Goal: Information Seeking & Learning: Learn about a topic

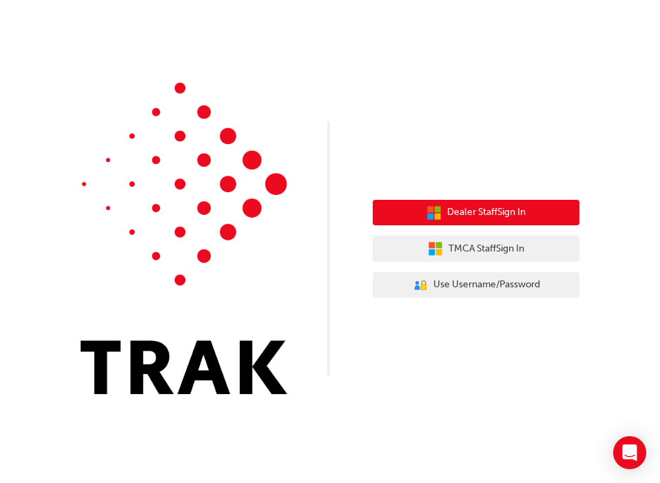
click at [513, 209] on span "Dealer Staff Sign In" at bounding box center [486, 213] width 79 height 16
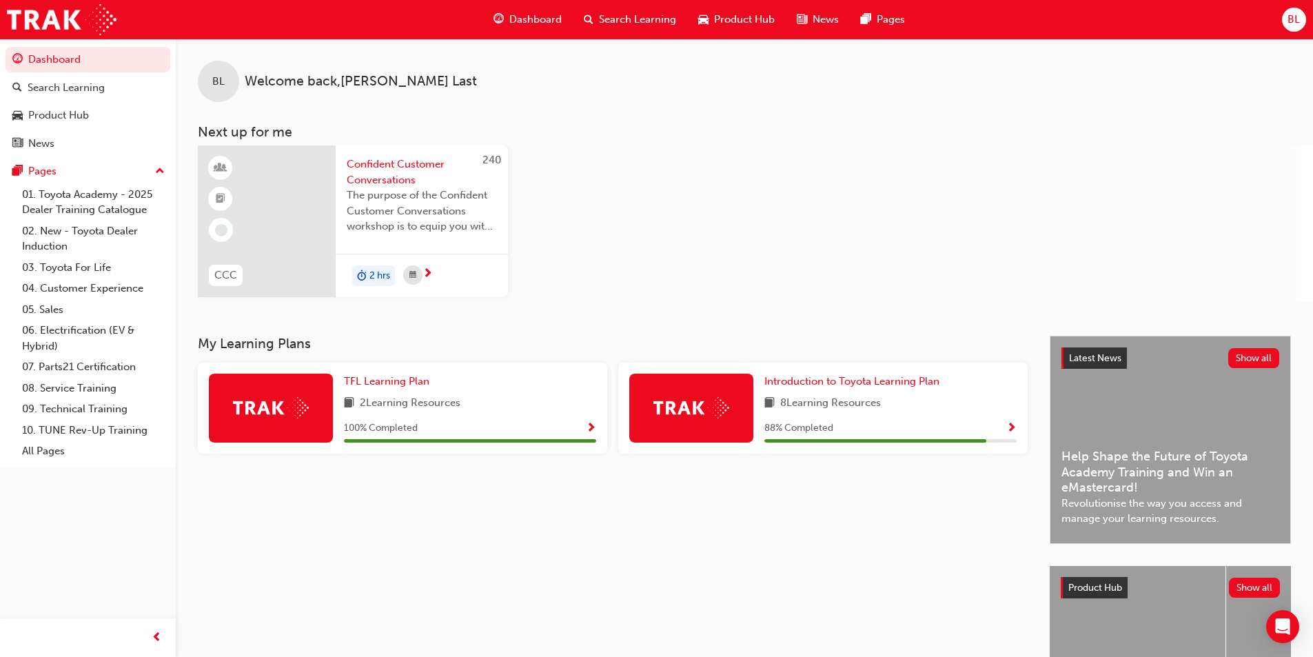
click at [660, 425] on span "Show Progress" at bounding box center [1011, 428] width 10 height 12
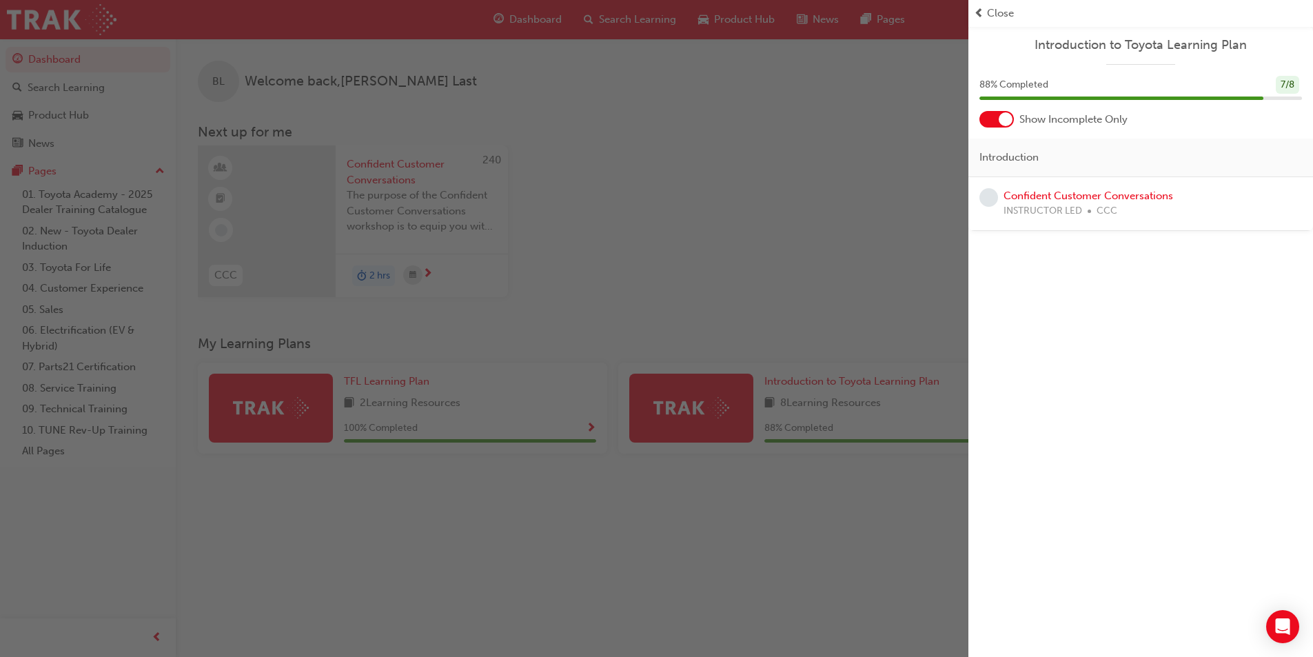
click at [660, 10] on span "Close" at bounding box center [1000, 14] width 27 height 16
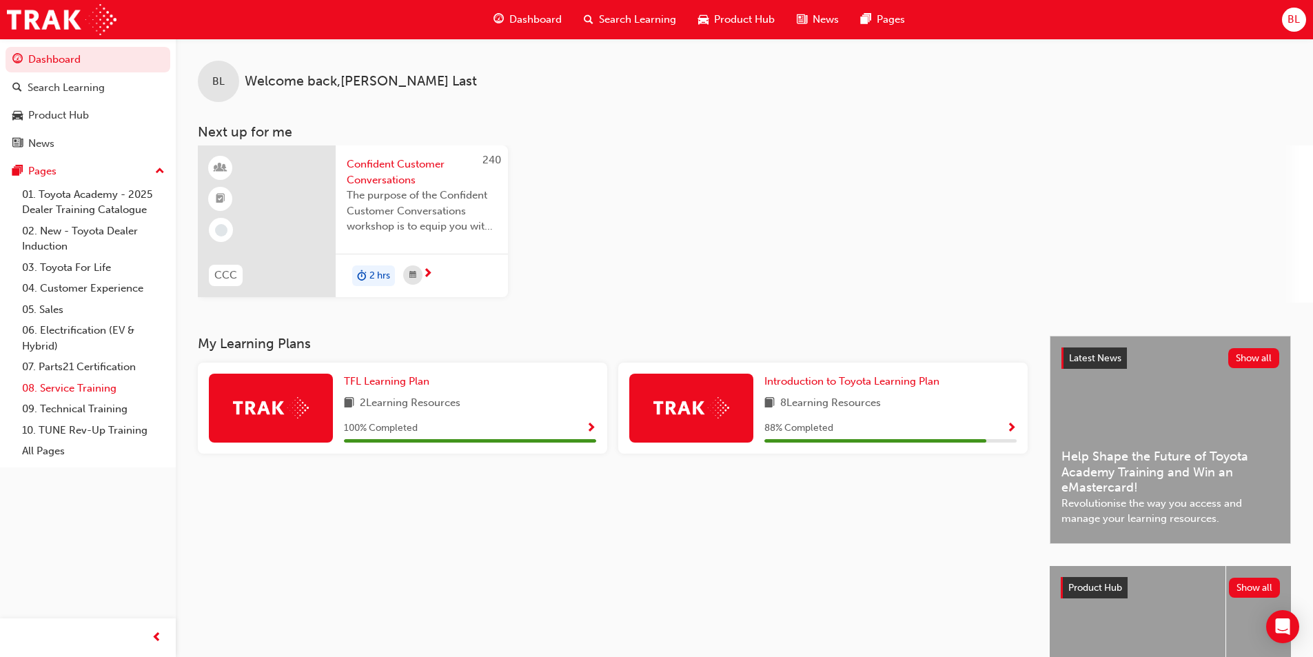
click at [110, 388] on link "08. Service Training" at bounding box center [94, 388] width 154 height 21
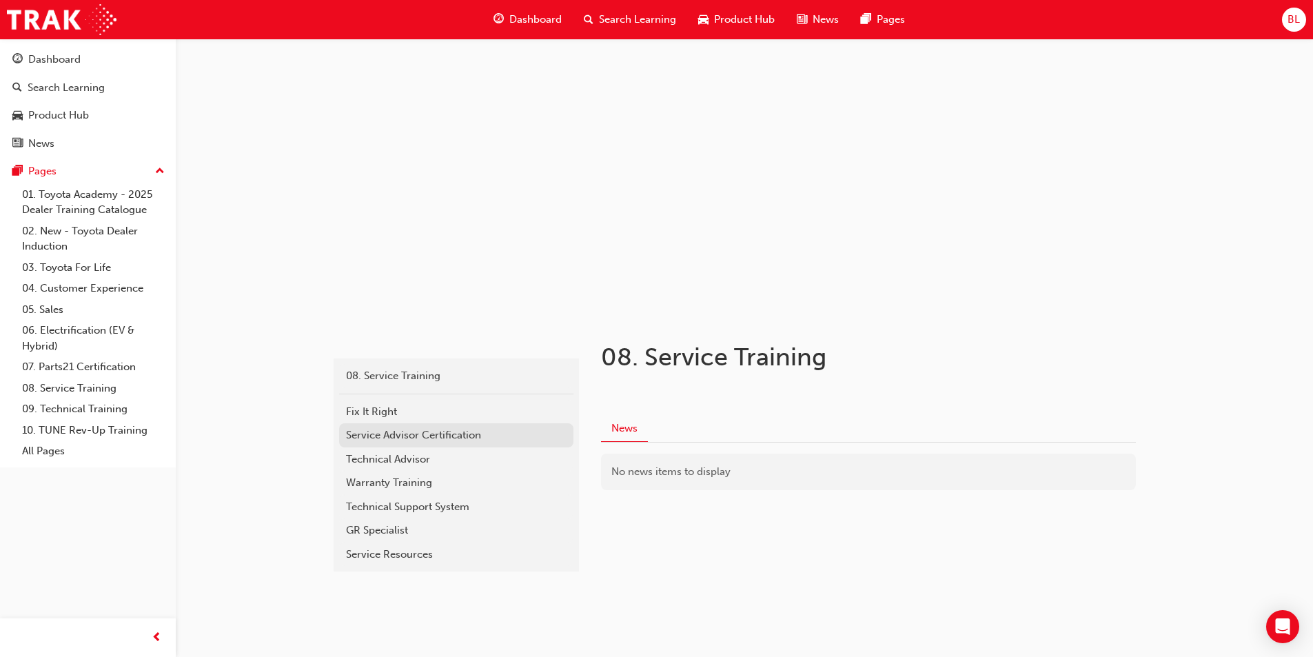
click at [509, 434] on div "Service Advisor Certification" at bounding box center [456, 435] width 221 height 16
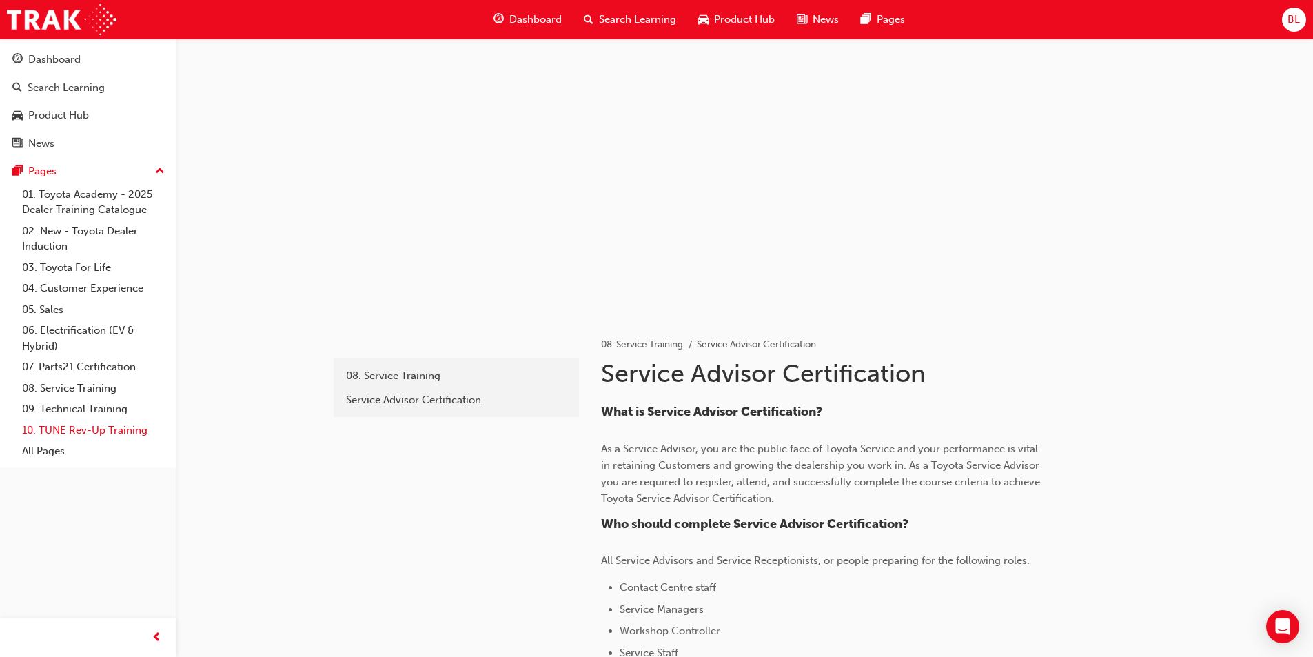
click at [136, 428] on link "10. TUNE Rev-Up Training" at bounding box center [94, 430] width 154 height 21
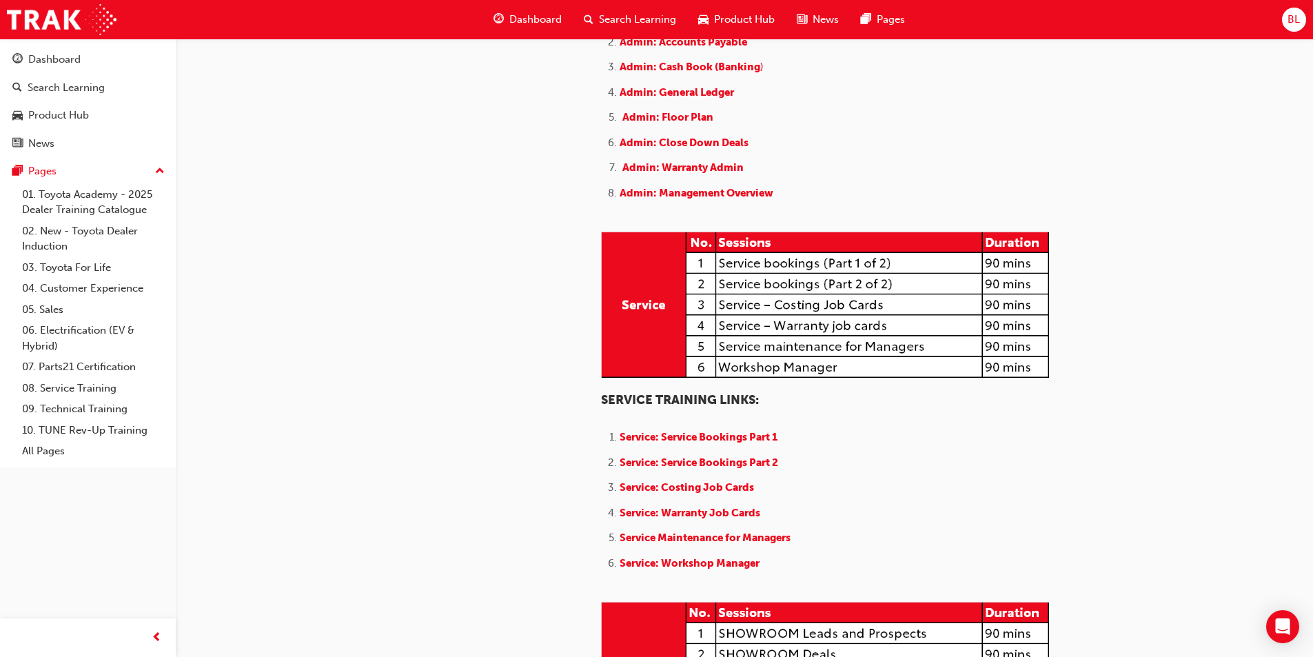
scroll to position [345, 0]
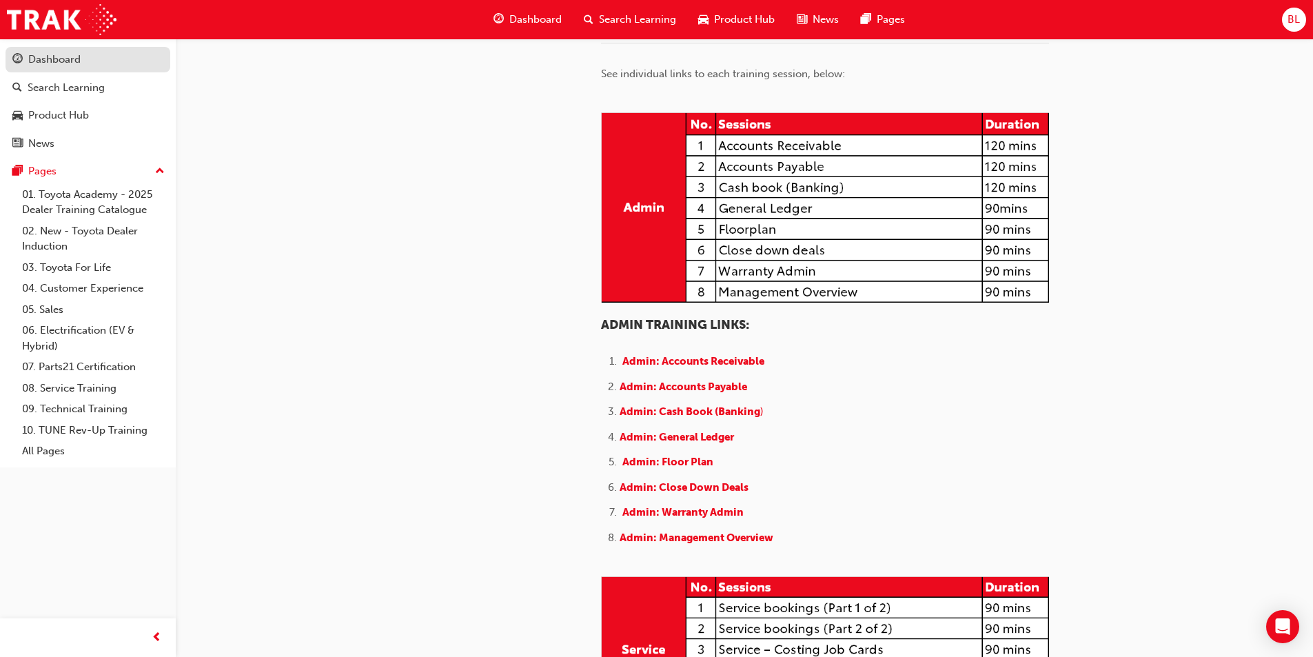
click at [89, 55] on div "Dashboard" at bounding box center [87, 59] width 151 height 17
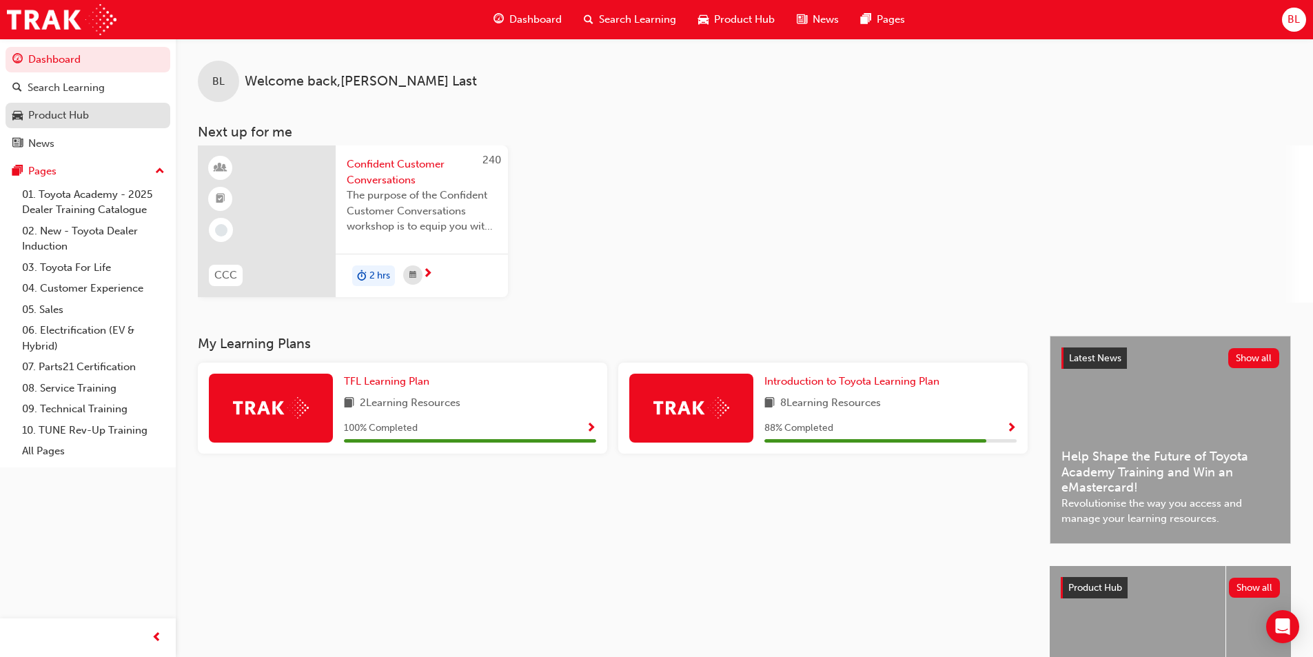
click at [81, 115] on div "Product Hub" at bounding box center [58, 116] width 61 height 16
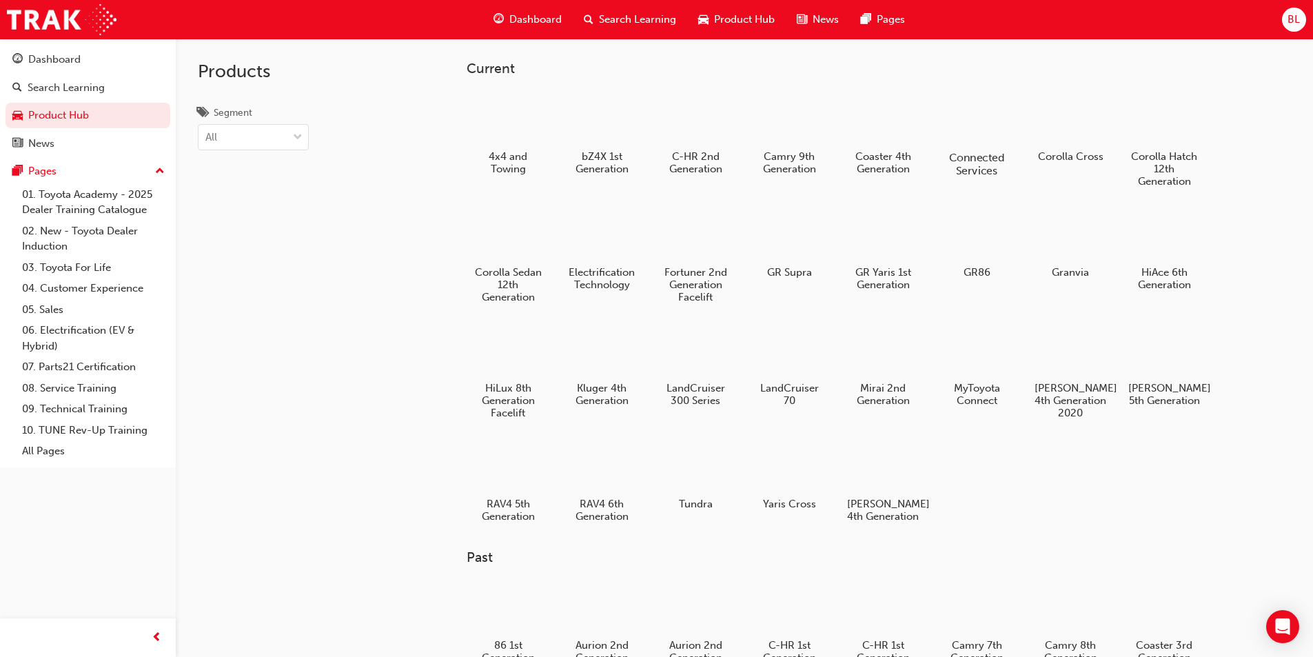
click at [660, 166] on h5 "Connected Services" at bounding box center [976, 164] width 76 height 26
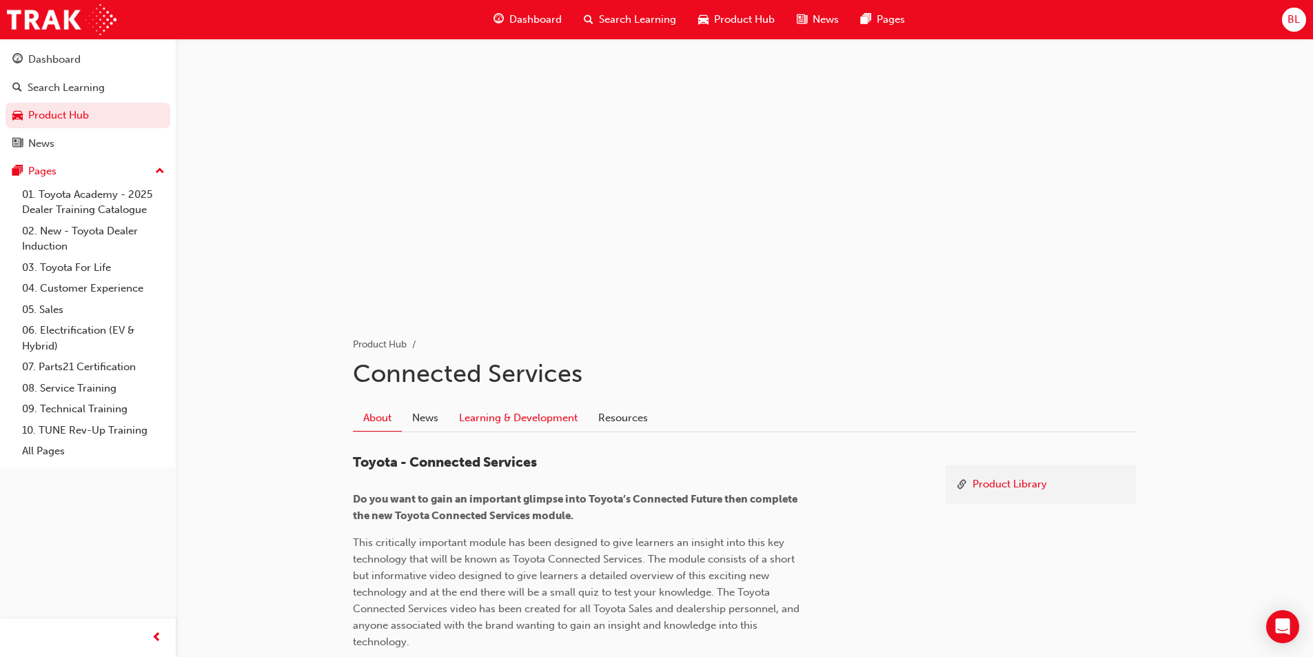
click at [529, 421] on link "Learning & Development" at bounding box center [518, 418] width 139 height 26
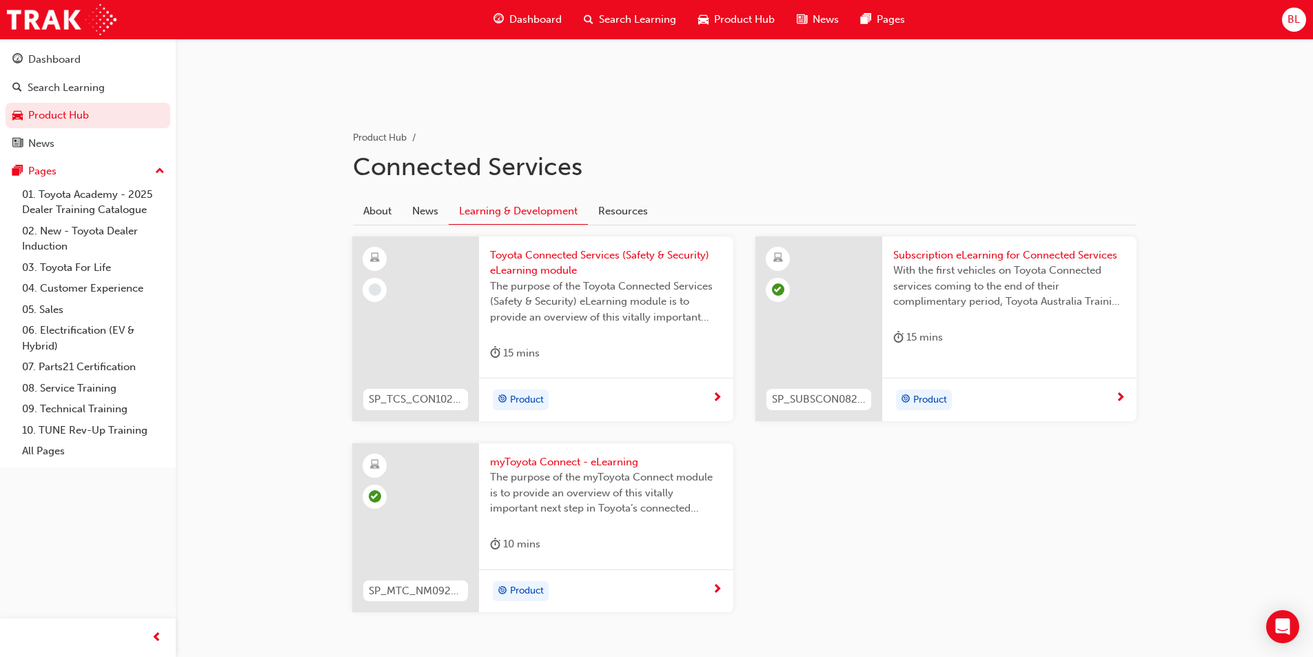
scroll to position [263, 0]
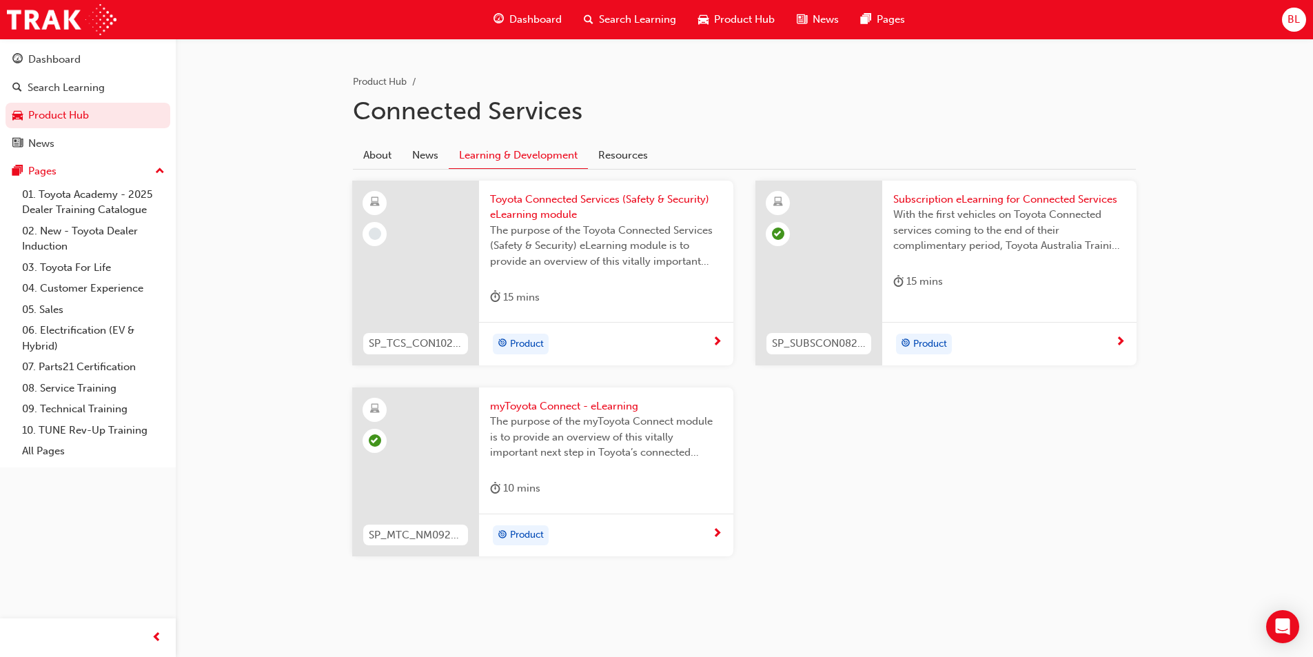
click at [600, 192] on span "Toyota Connected Services (Safety & Security) eLearning module" at bounding box center [606, 207] width 232 height 31
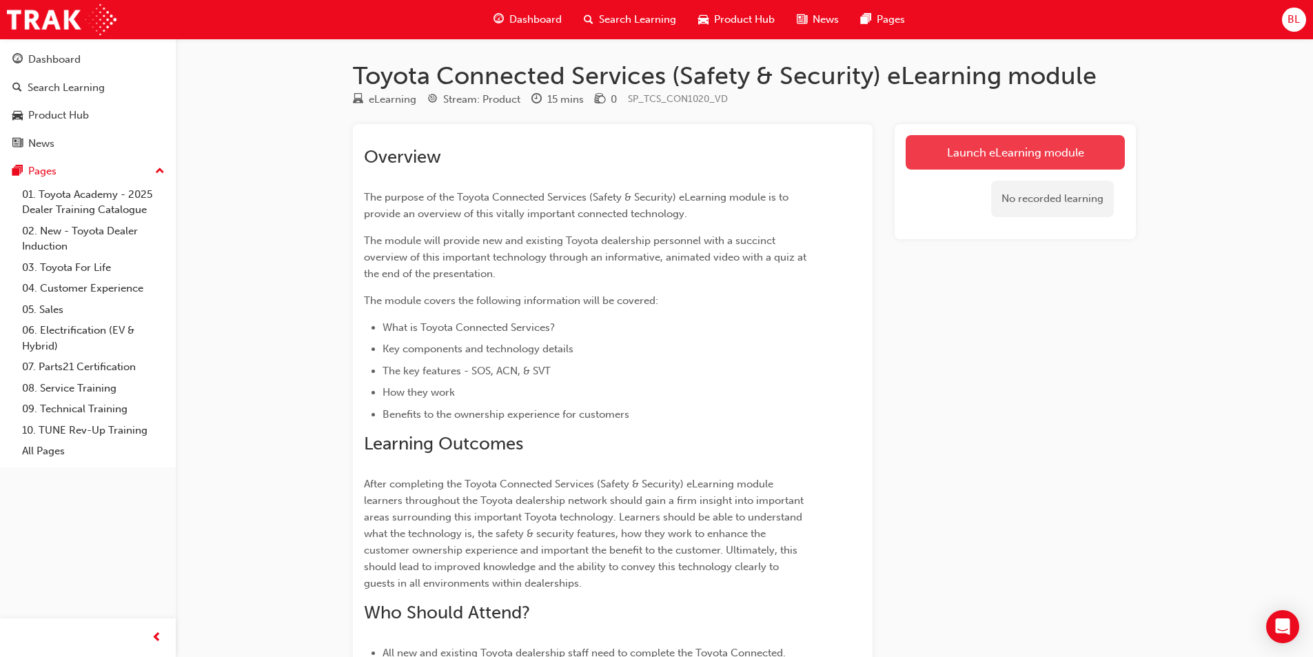
click at [660, 164] on link "Launch eLearning module" at bounding box center [1015, 152] width 219 height 34
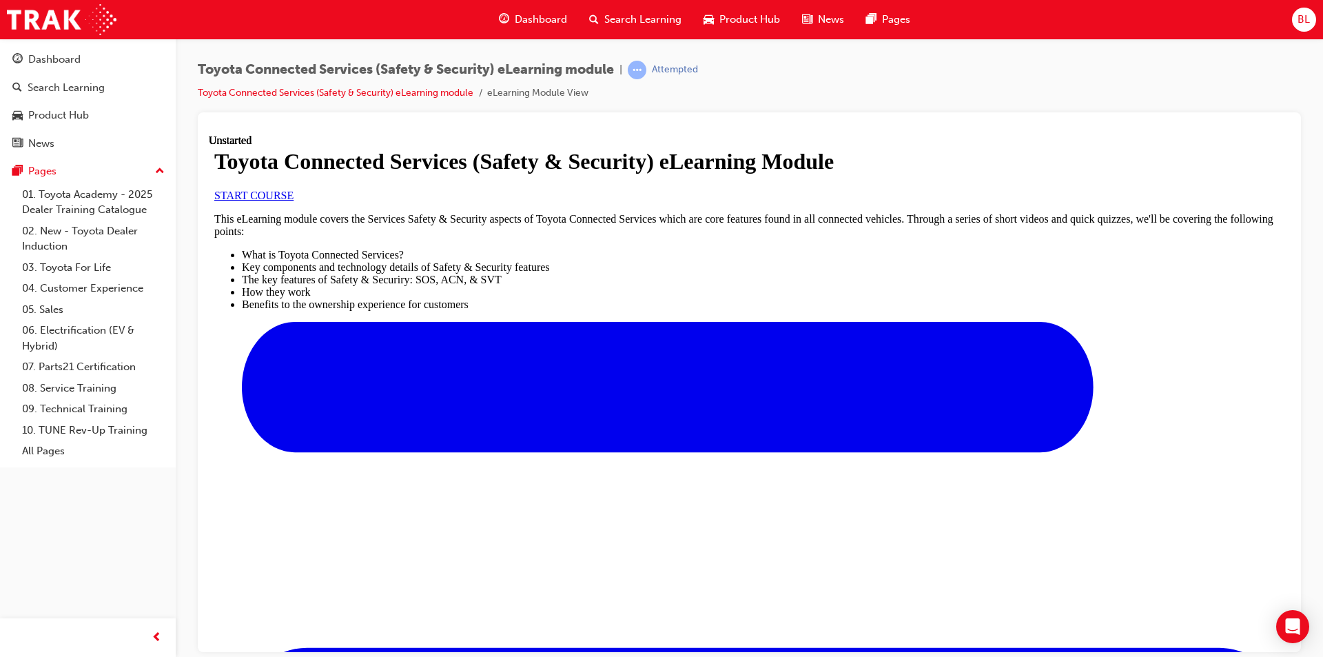
click at [294, 201] on link "START COURSE" at bounding box center [253, 195] width 79 height 12
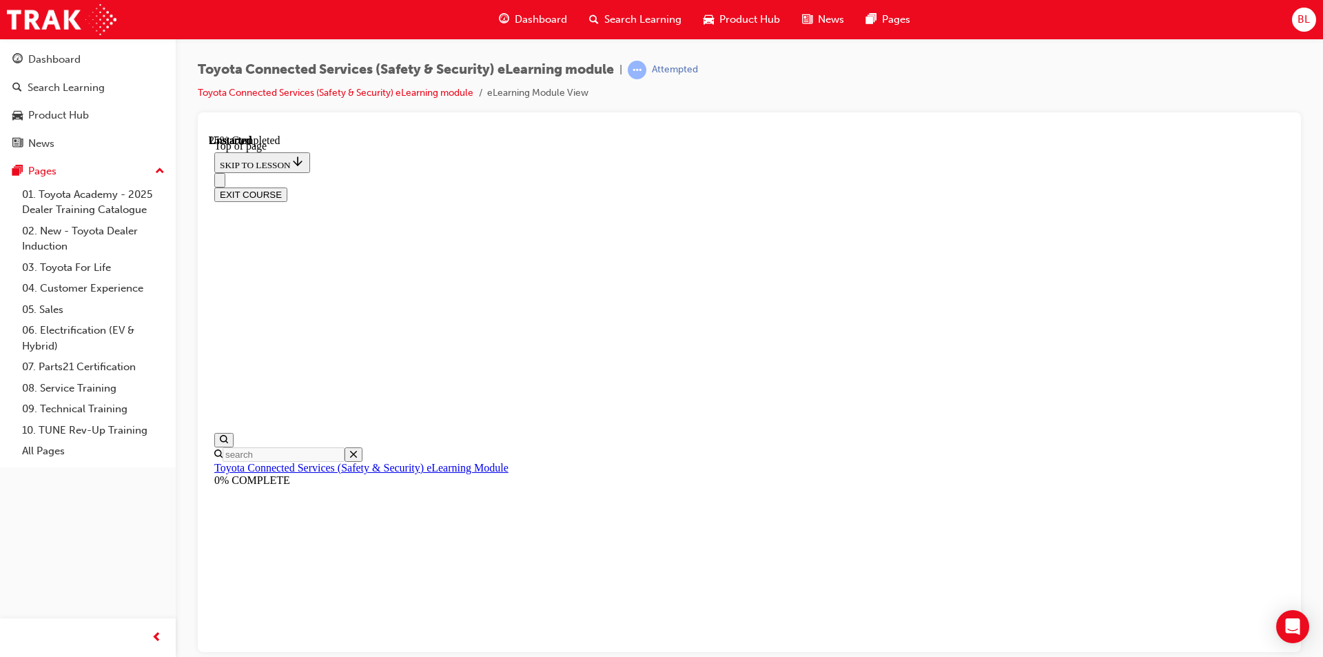
scroll to position [42, 0]
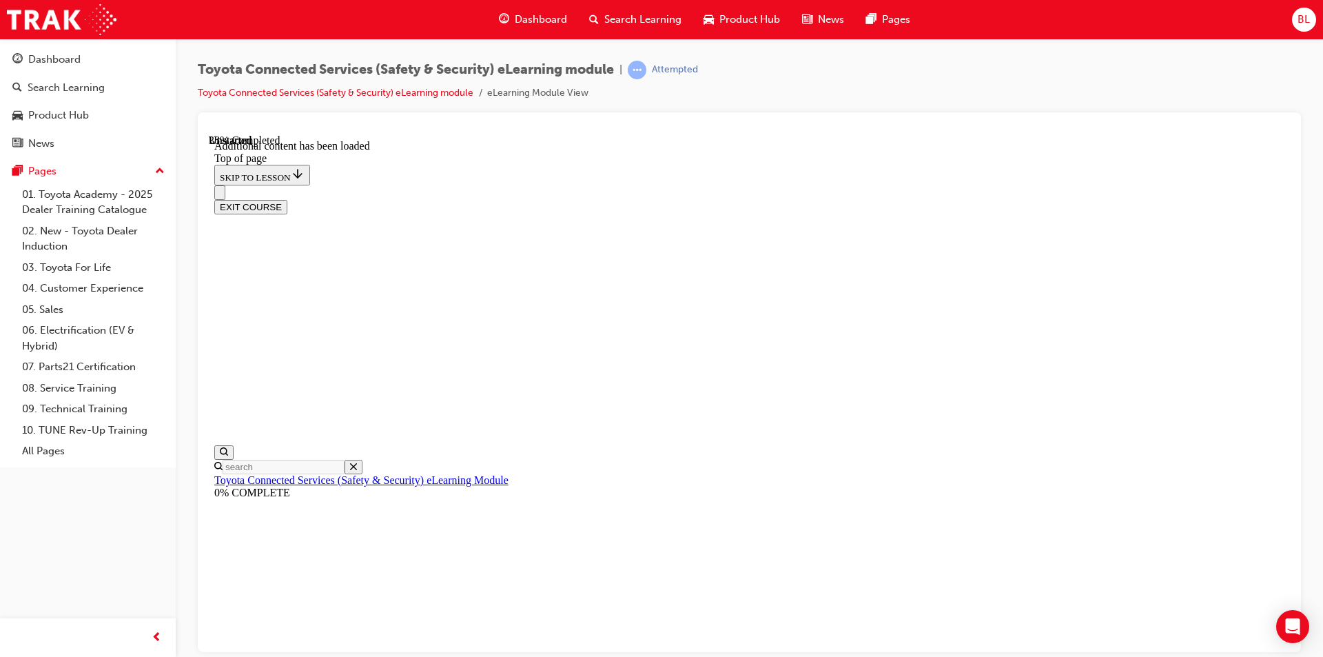
scroll to position [409, 0]
drag, startPoint x: 1234, startPoint y: 582, endPoint x: 1008, endPoint y: 618, distance: 228.9
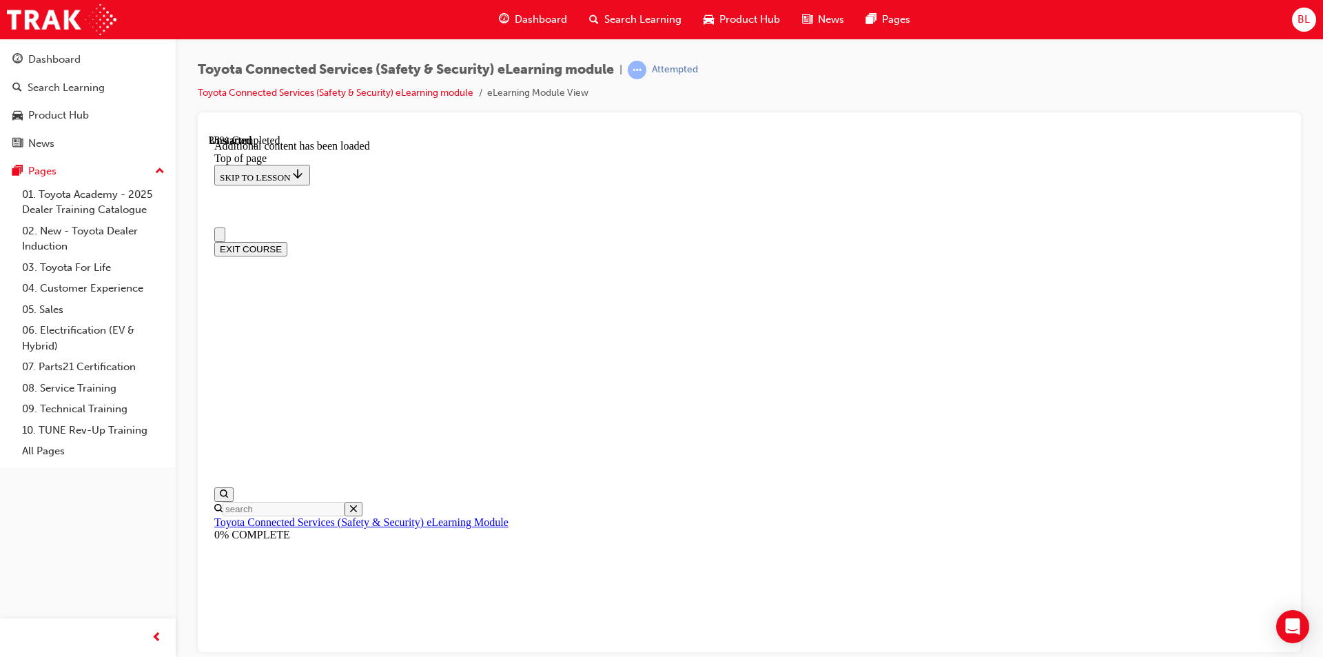
scroll to position [0, 0]
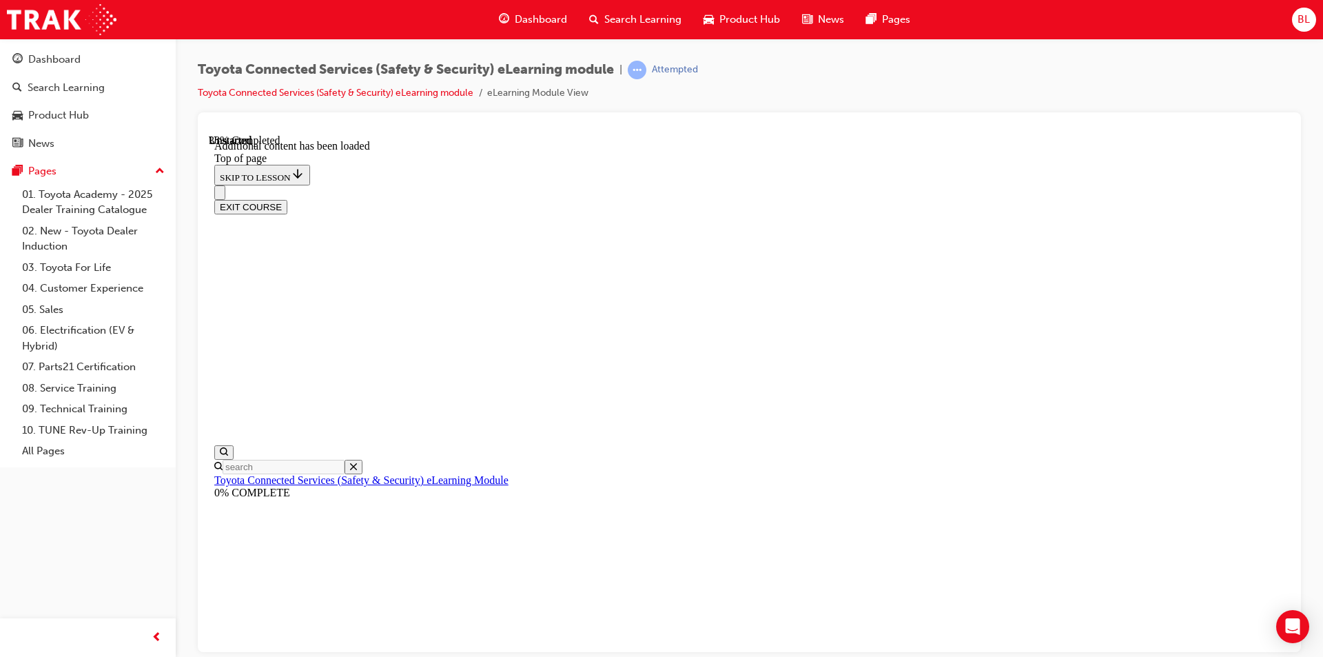
scroll to position [522, 0]
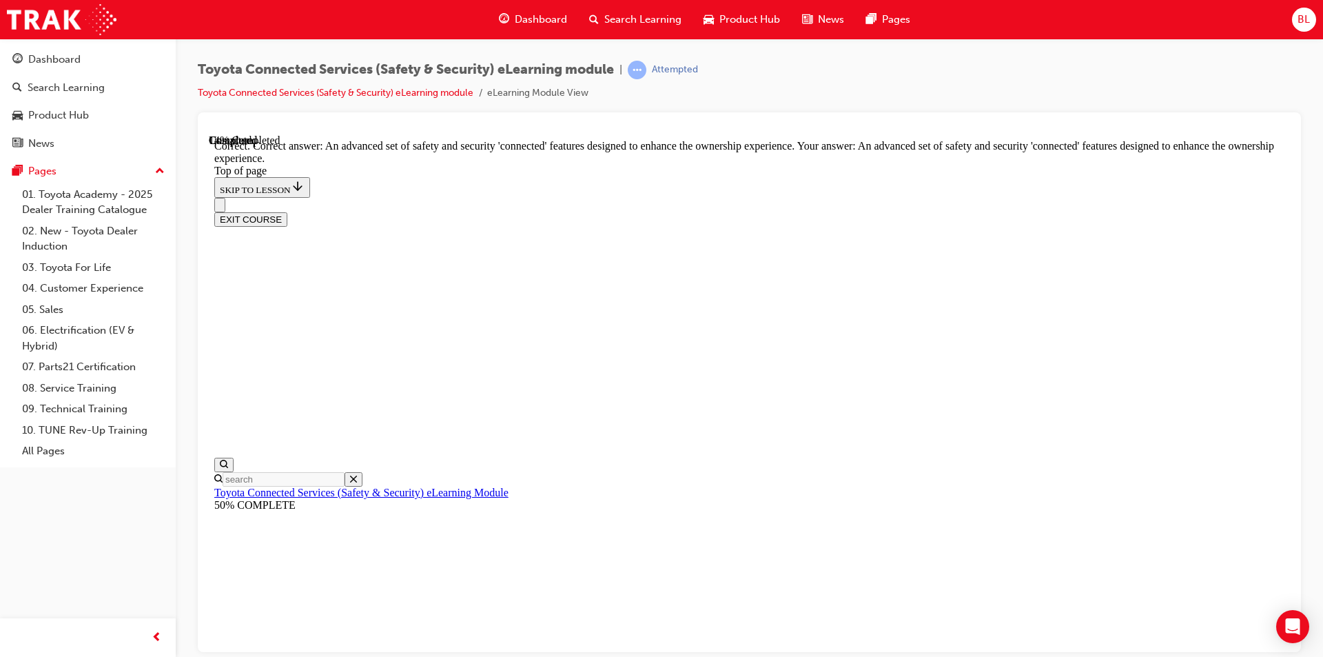
scroll to position [287, 0]
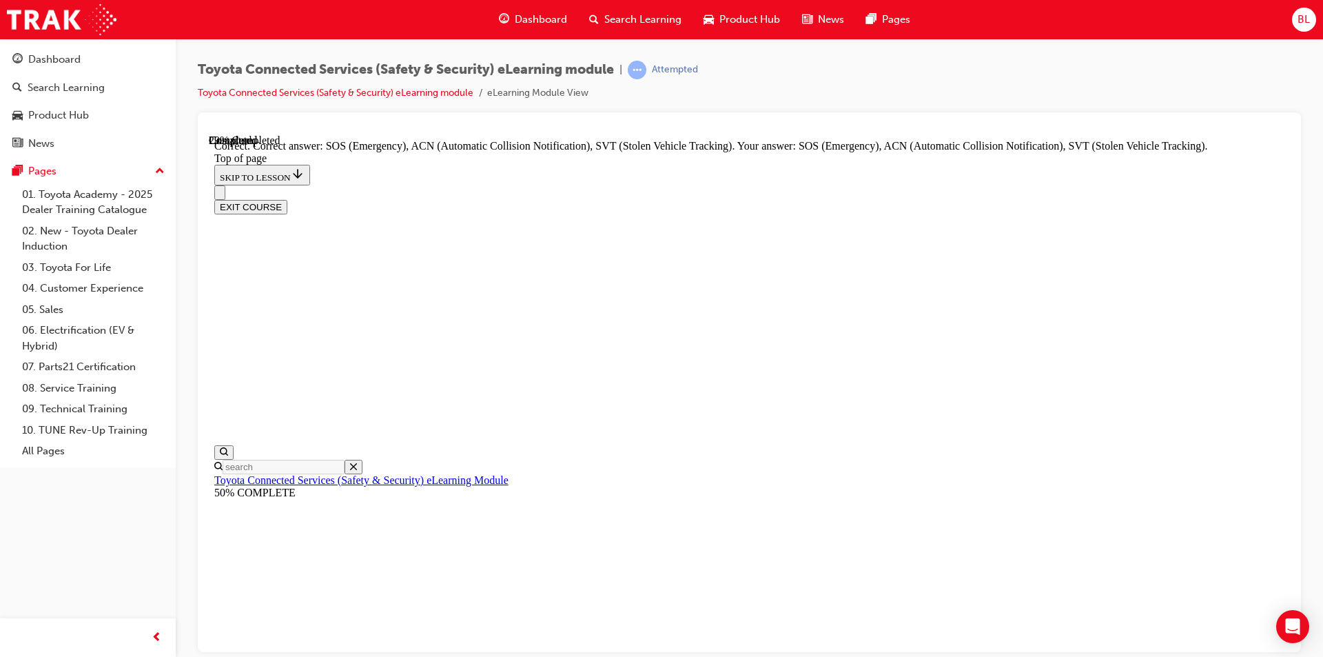
scroll to position [326, 0]
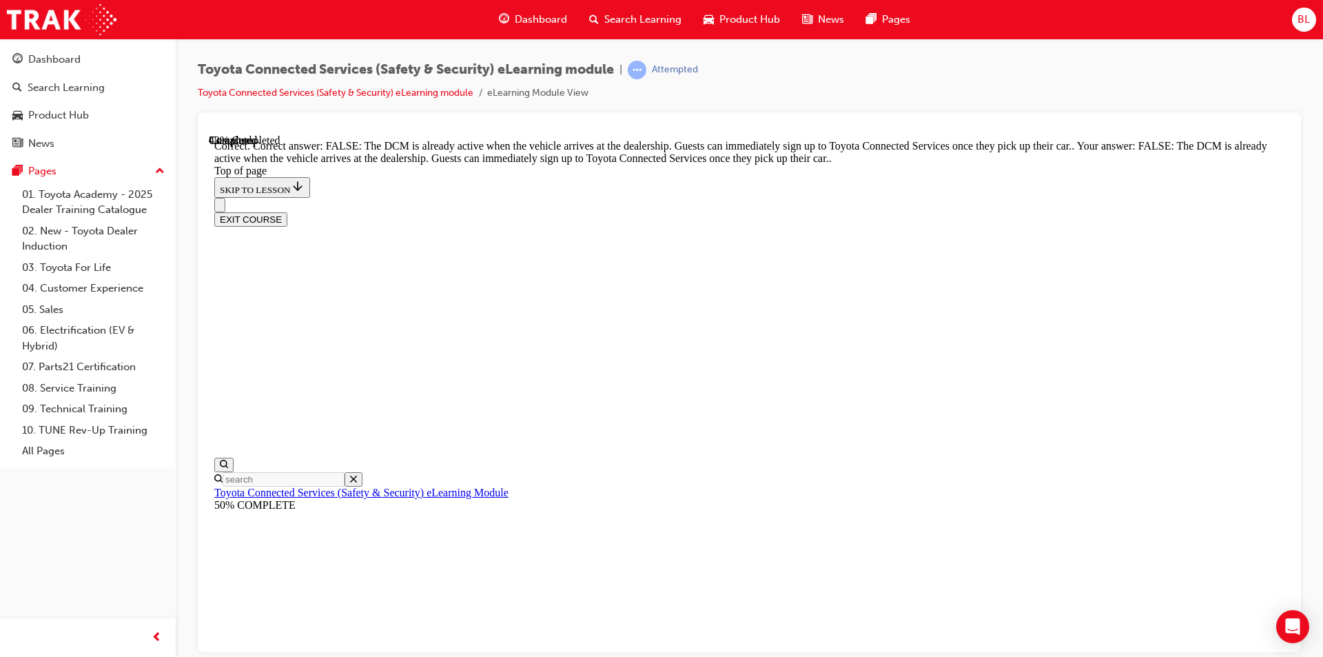
scroll to position [234, 0]
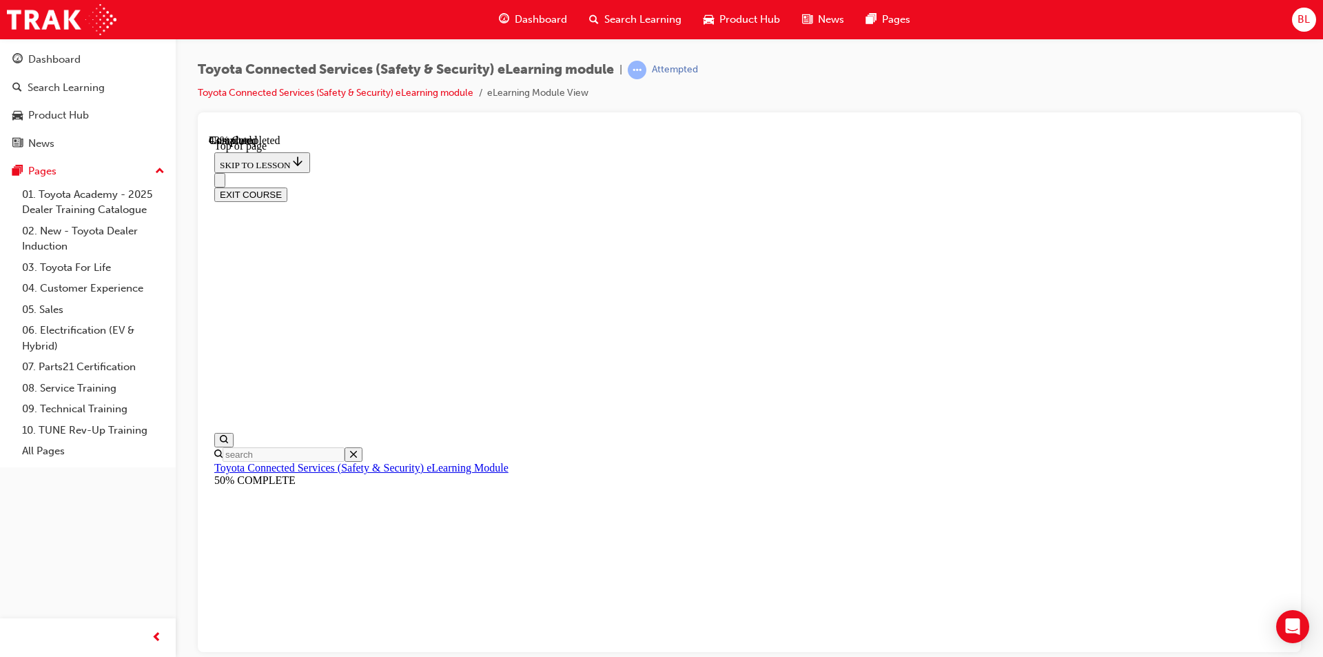
scroll to position [42, 0]
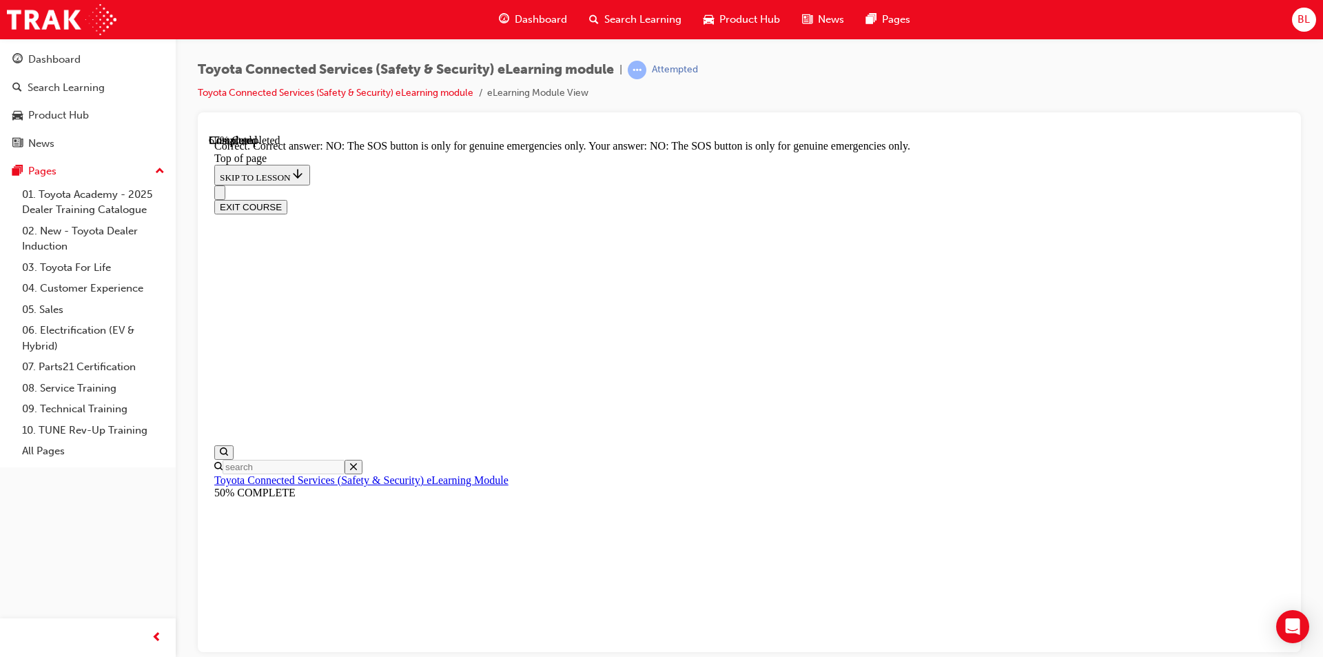
scroll to position [192, 0]
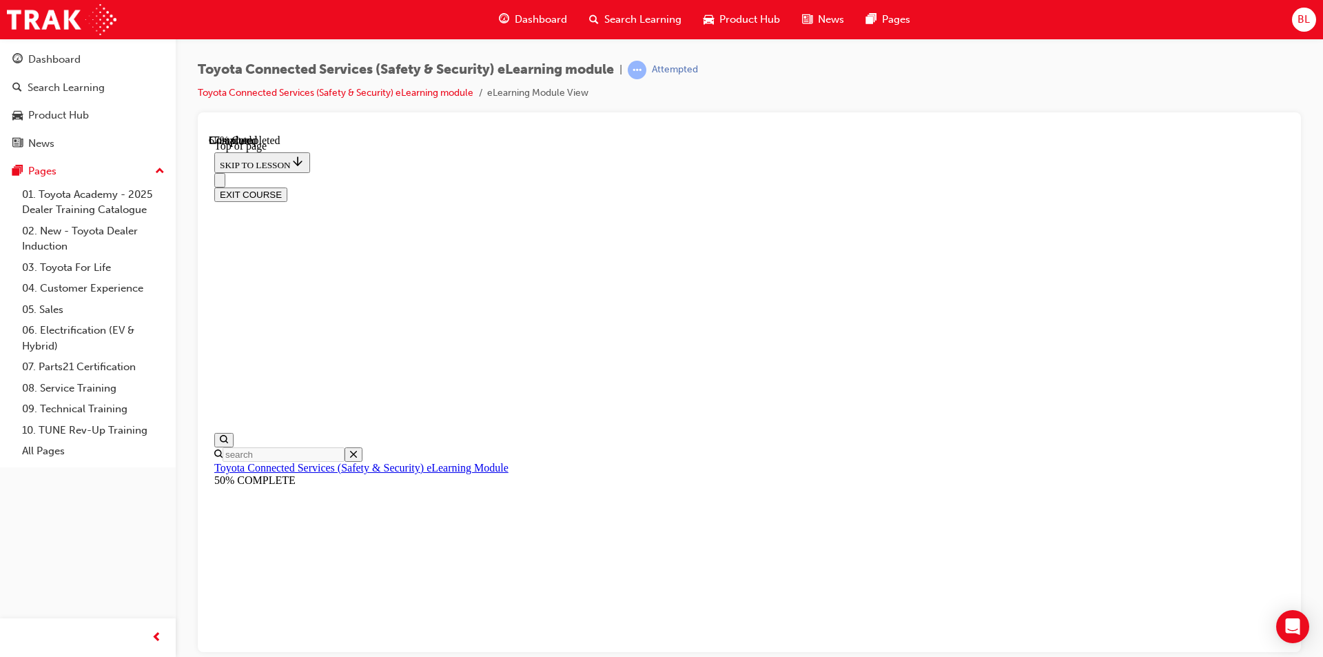
scroll to position [42, 0]
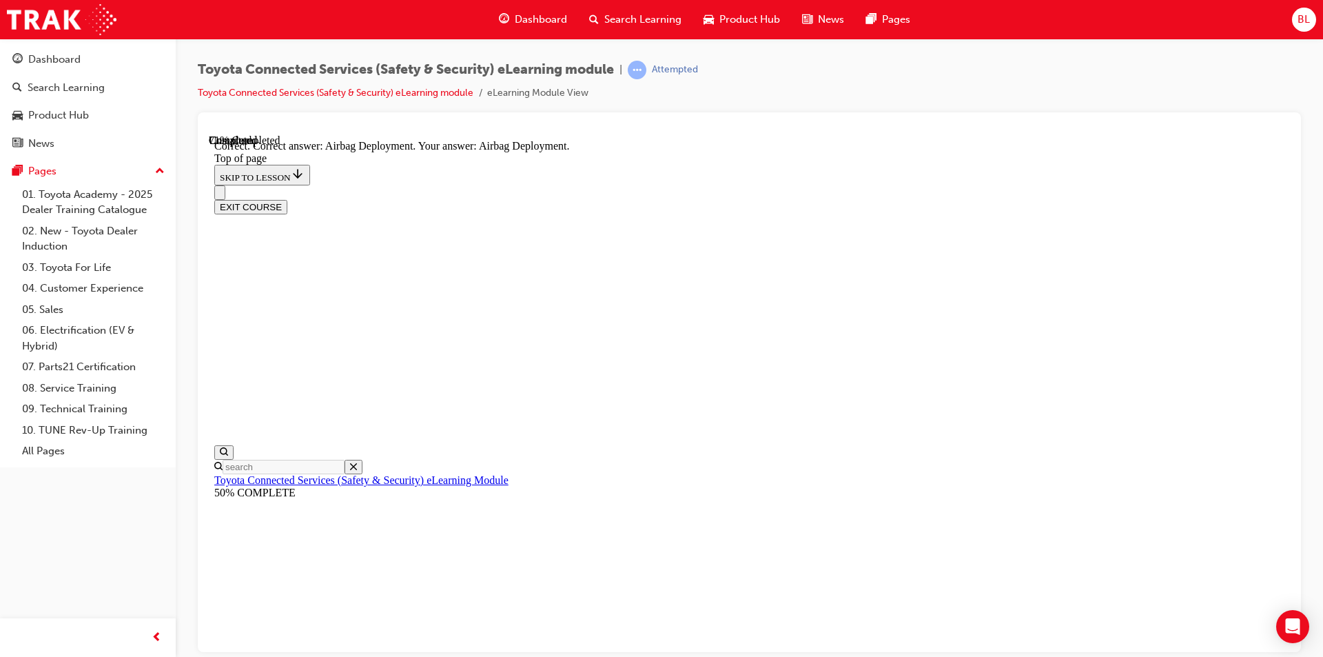
scroll to position [256, 0]
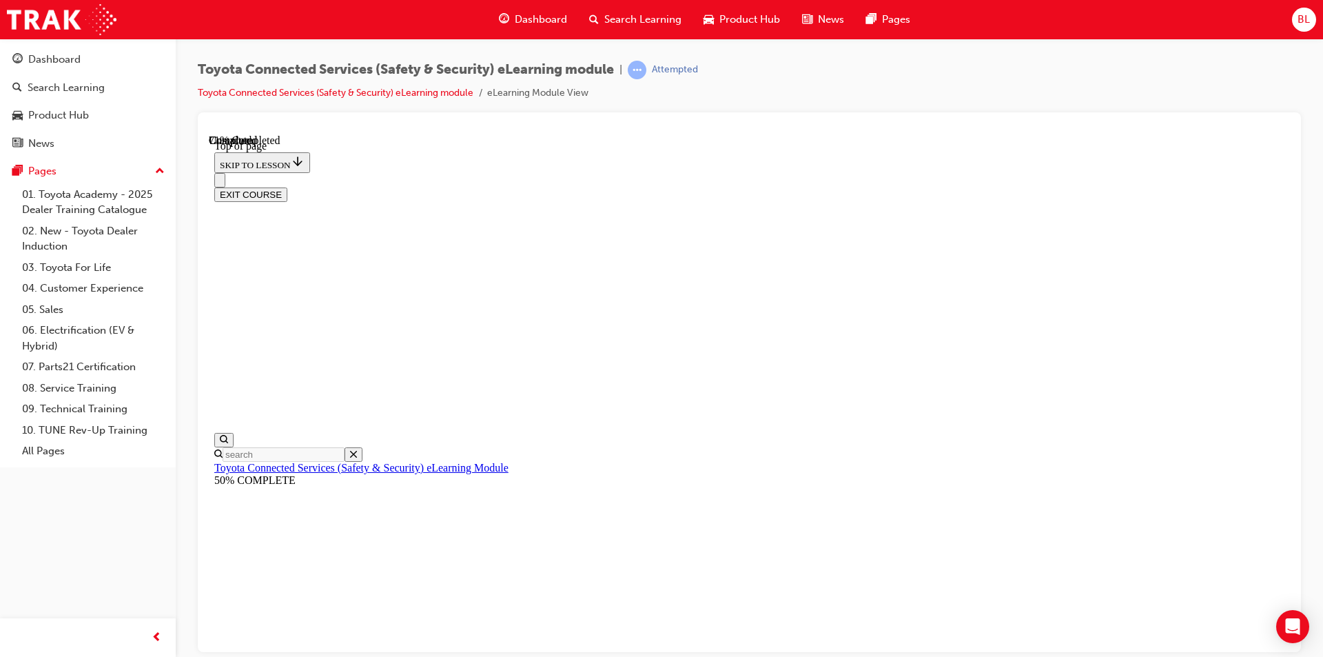
scroll to position [111, 0]
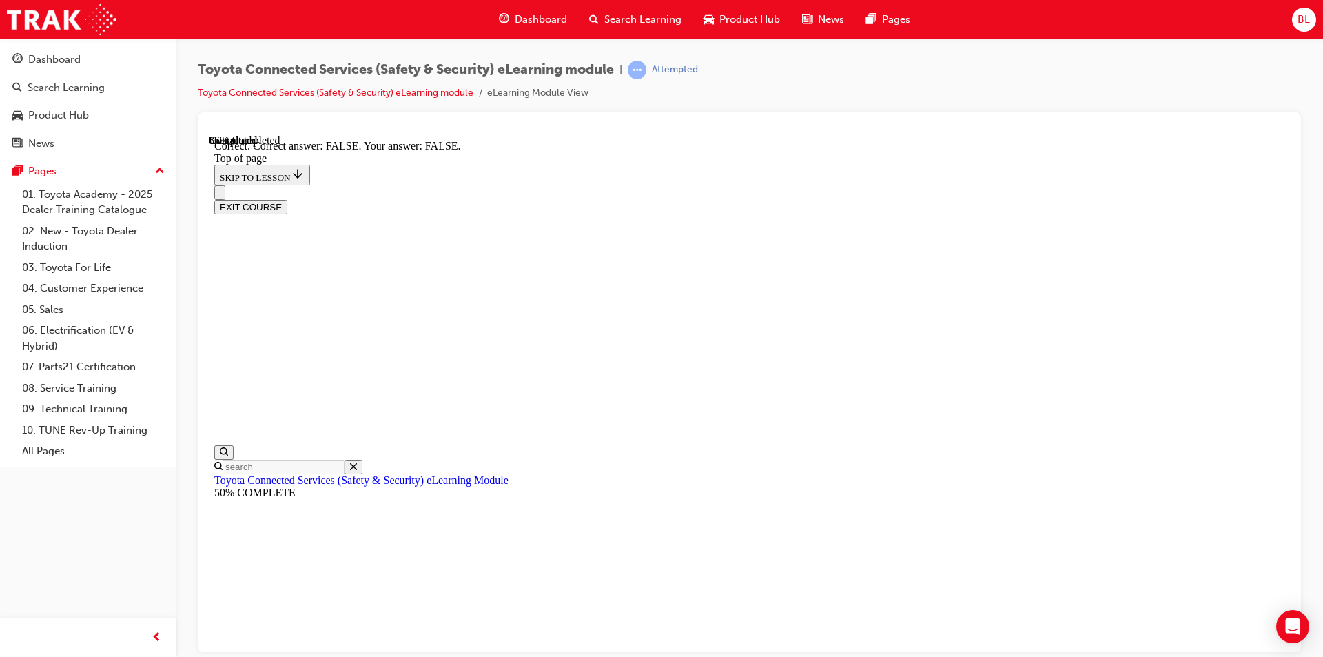
scroll to position [192, 0]
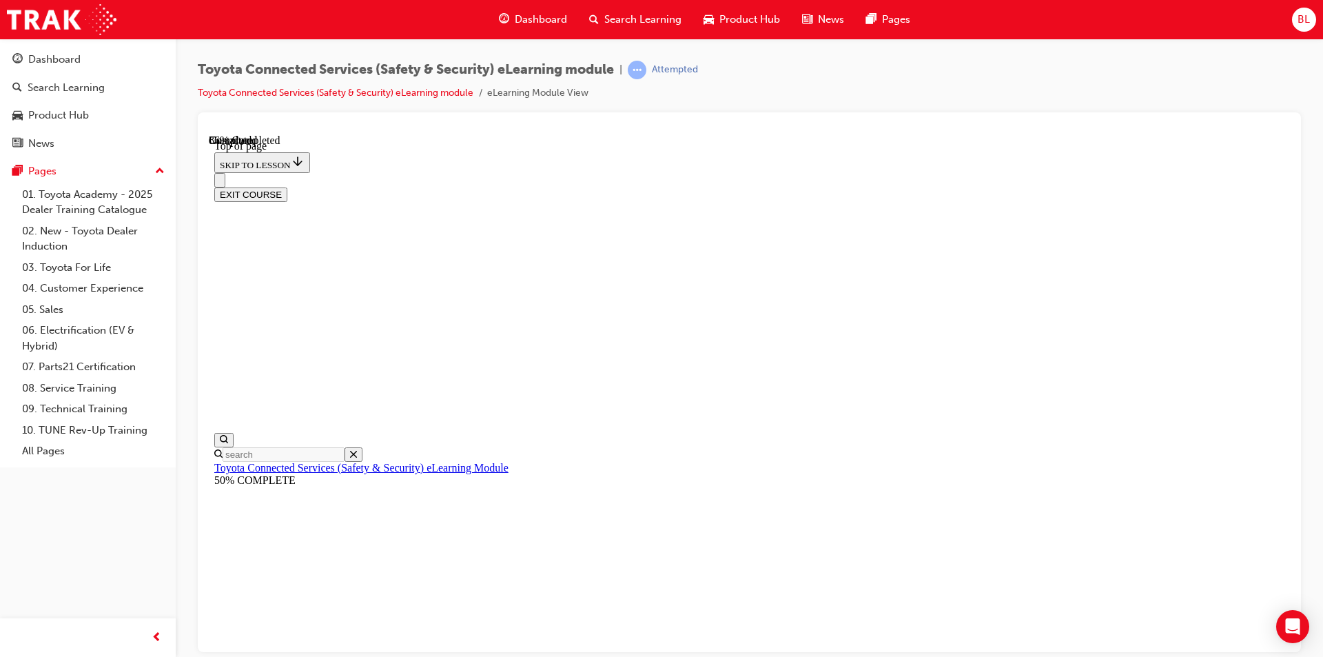
scroll to position [111, 0]
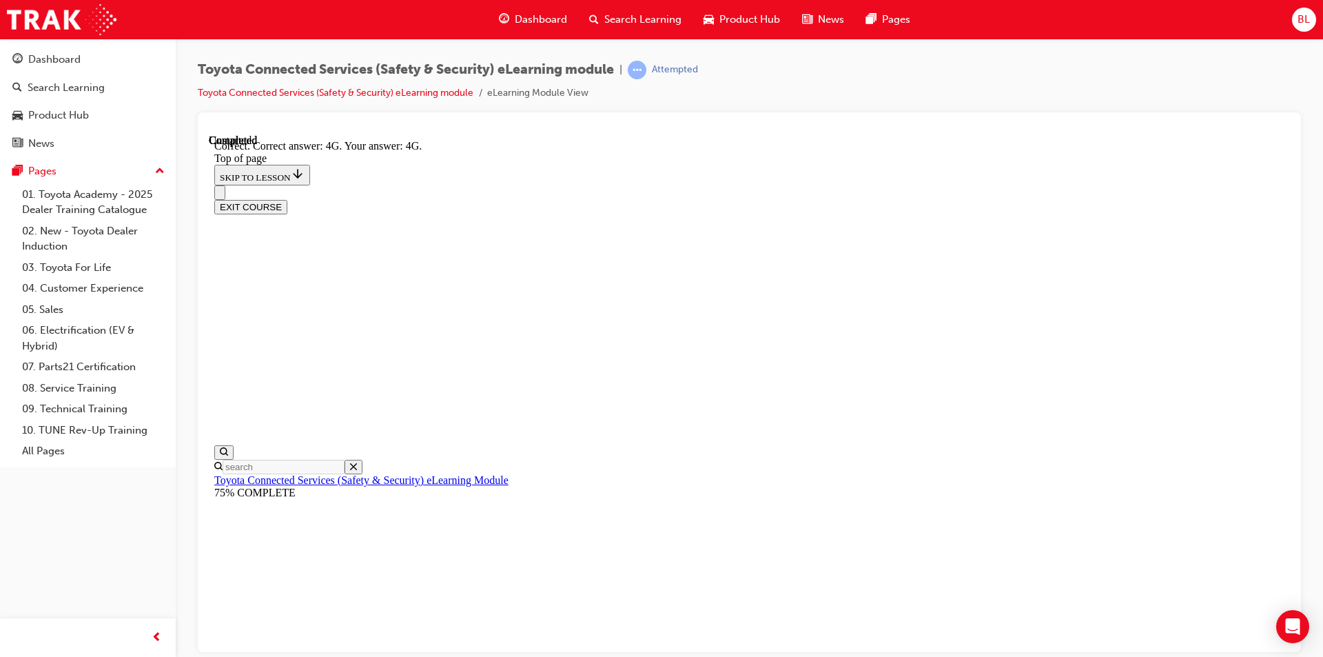
scroll to position [279, 0]
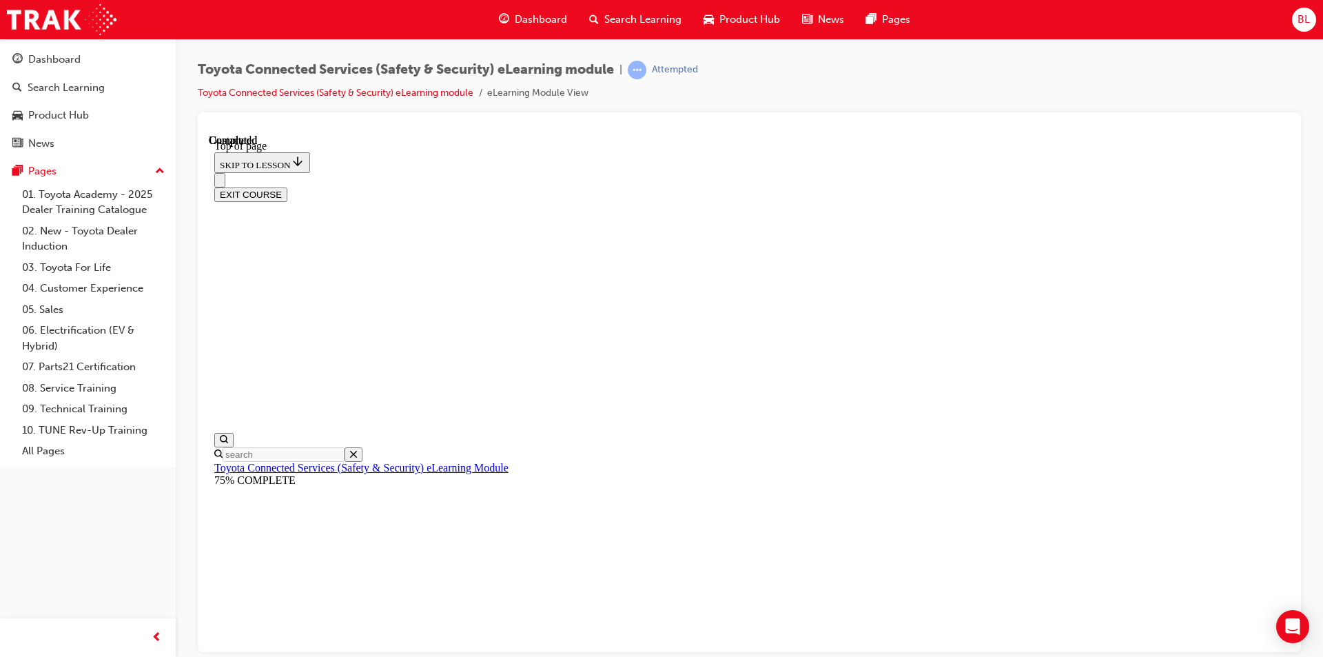
scroll to position [231, 0]
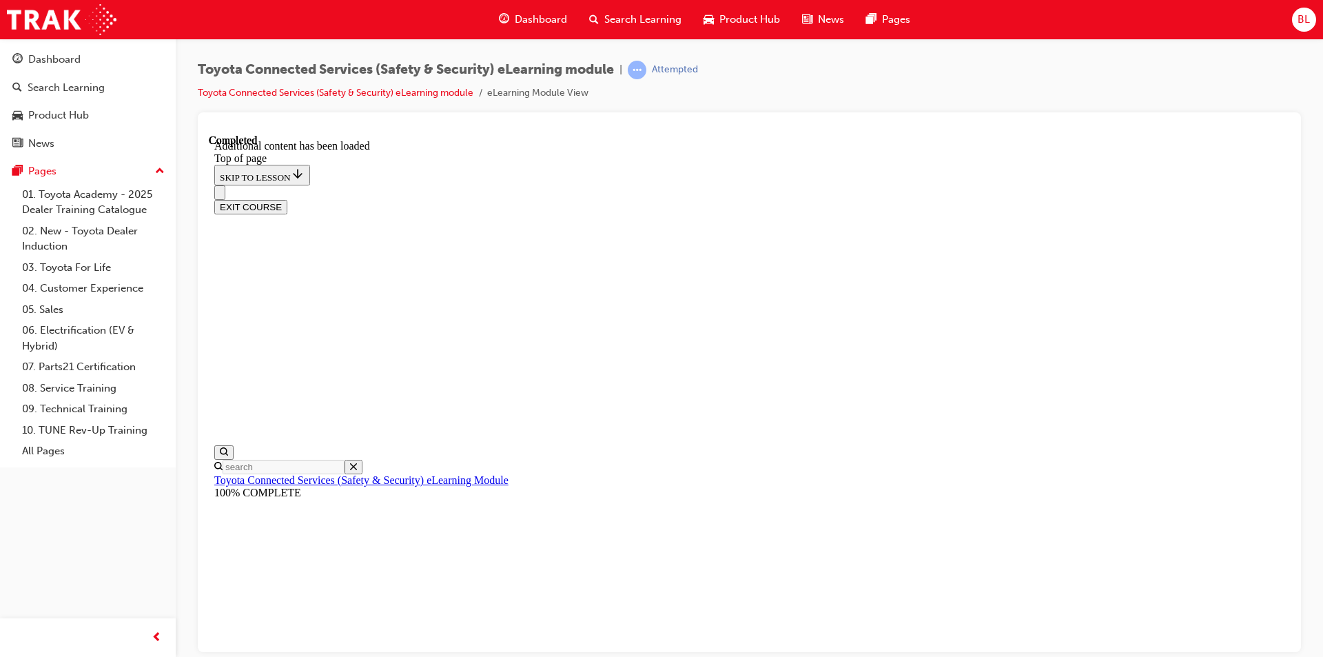
scroll to position [394, 0]
click at [287, 199] on button "EXIT COURSE" at bounding box center [250, 206] width 73 height 14
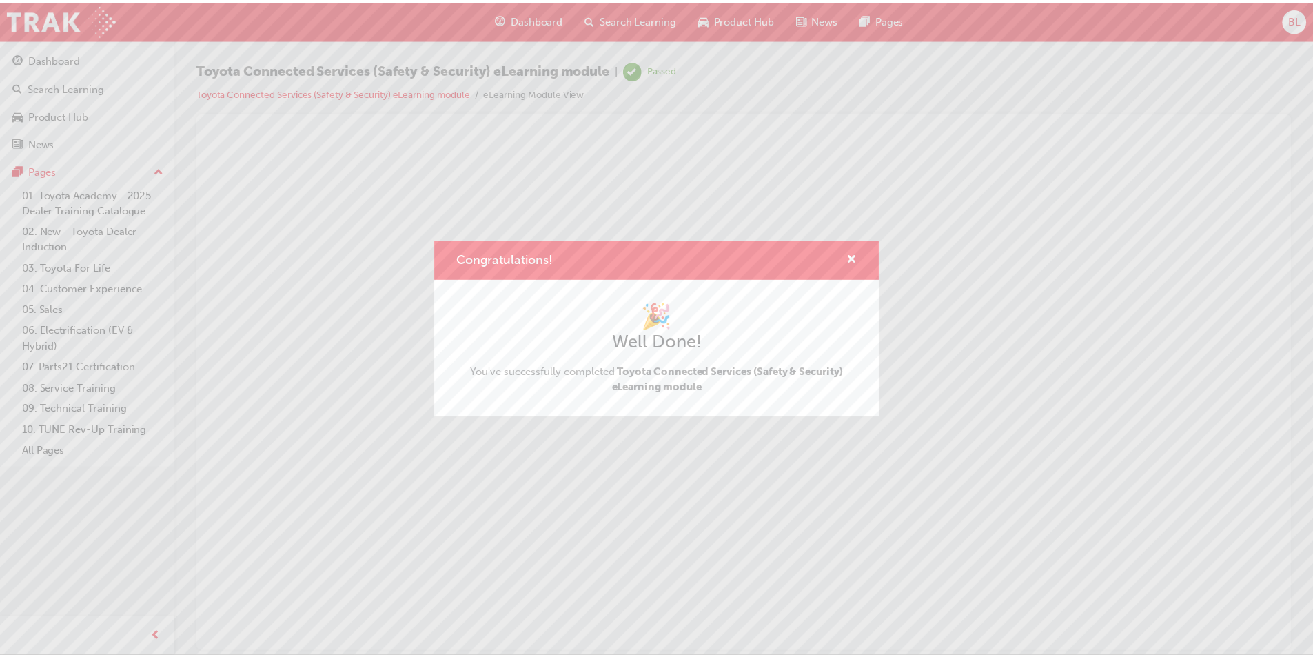
scroll to position [0, 0]
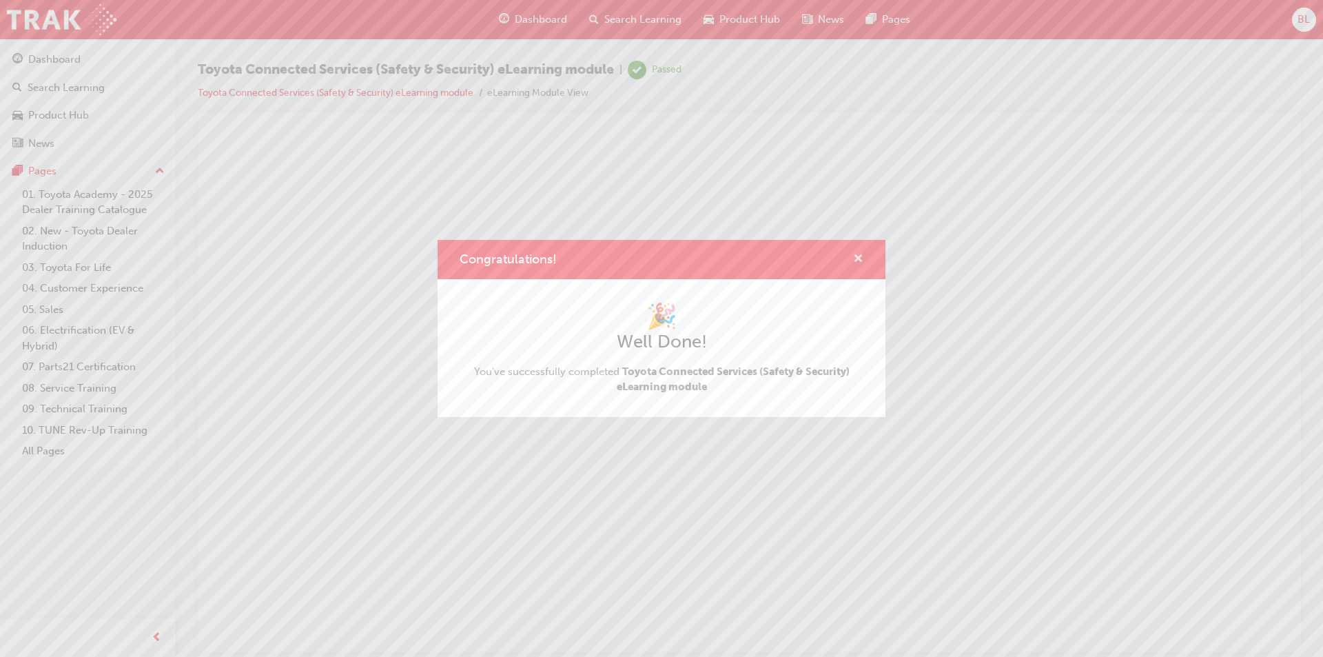
click at [660, 258] on span "cross-icon" at bounding box center [858, 260] width 10 height 12
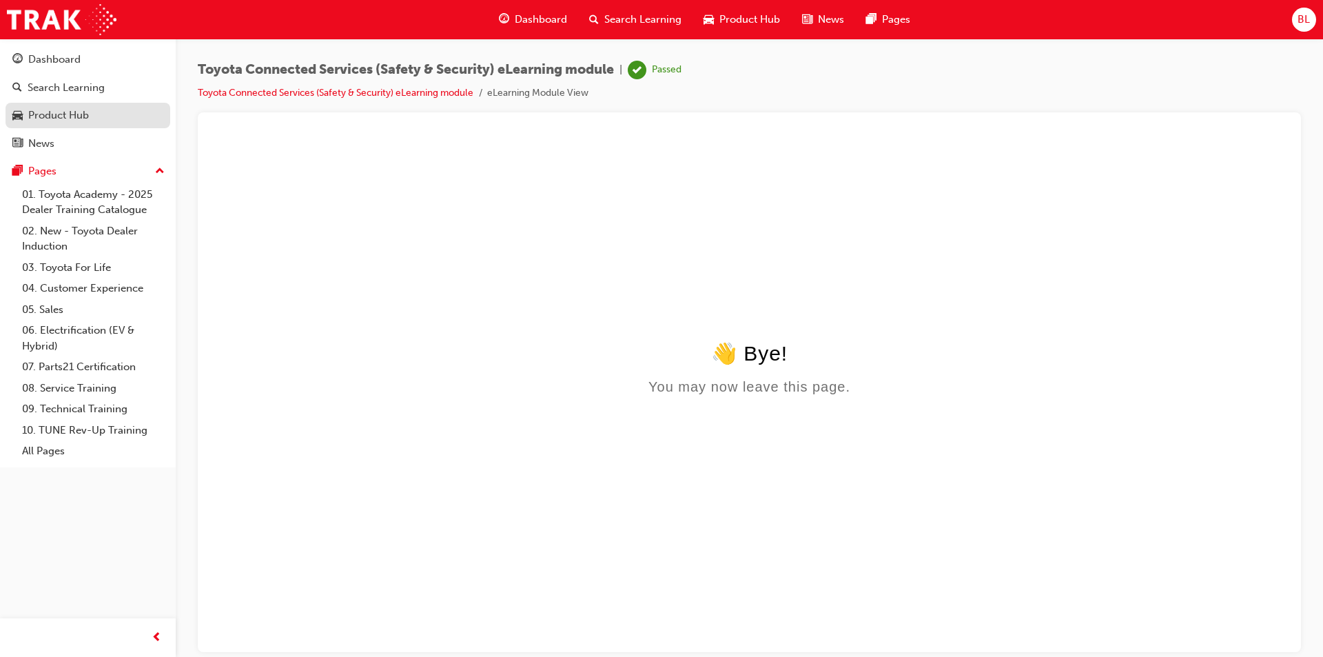
click at [94, 113] on div "Product Hub" at bounding box center [87, 115] width 151 height 17
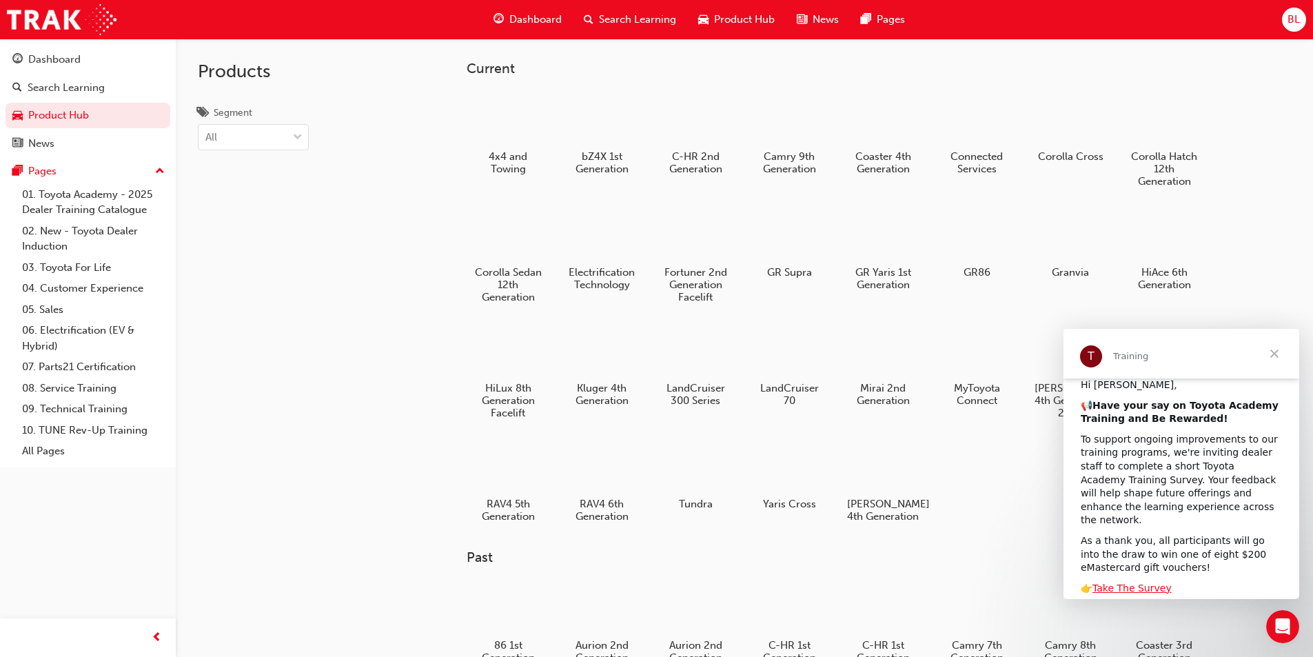
scroll to position [69, 0]
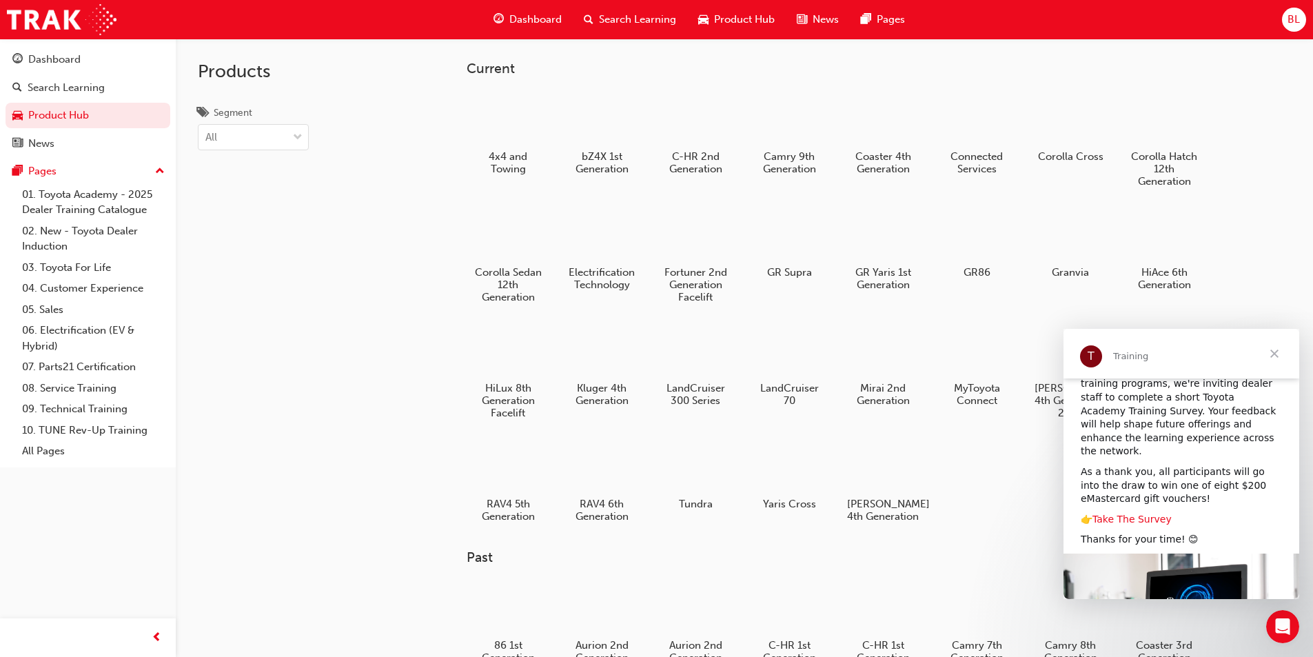
click at [660, 482] on link "Take The Survey" at bounding box center [1131, 518] width 79 height 11
click at [124, 286] on link "04. Customer Experience" at bounding box center [94, 288] width 154 height 21
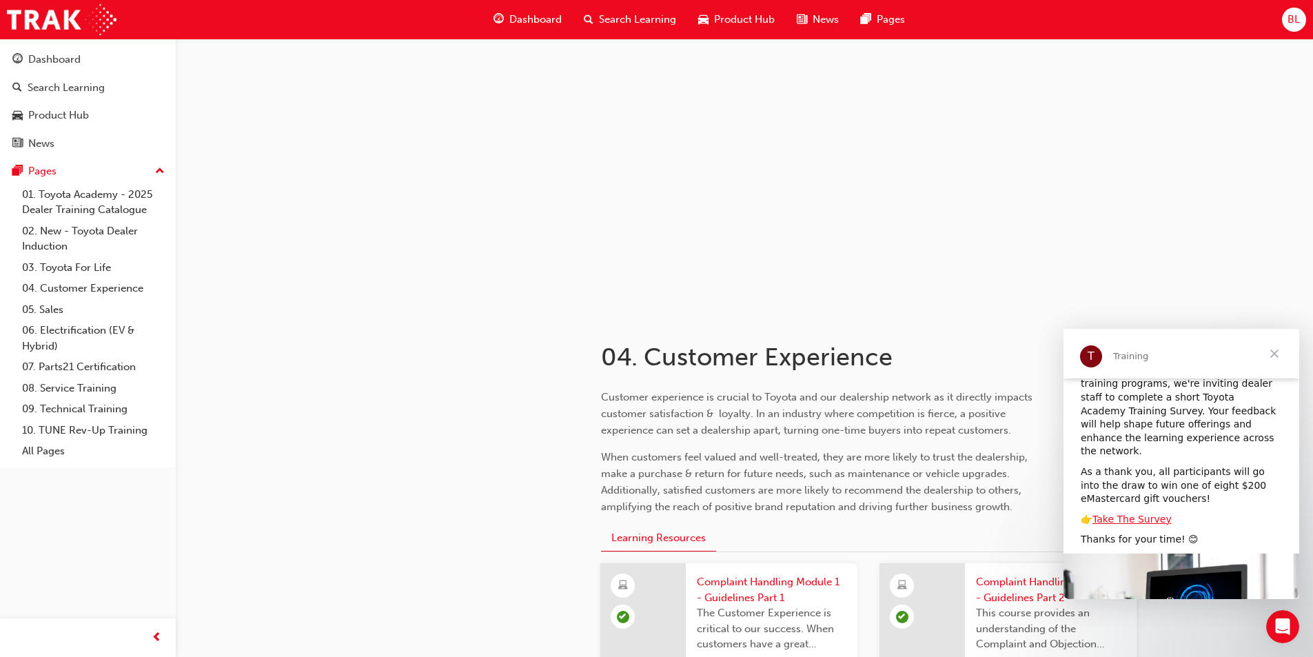
scroll to position [138, 0]
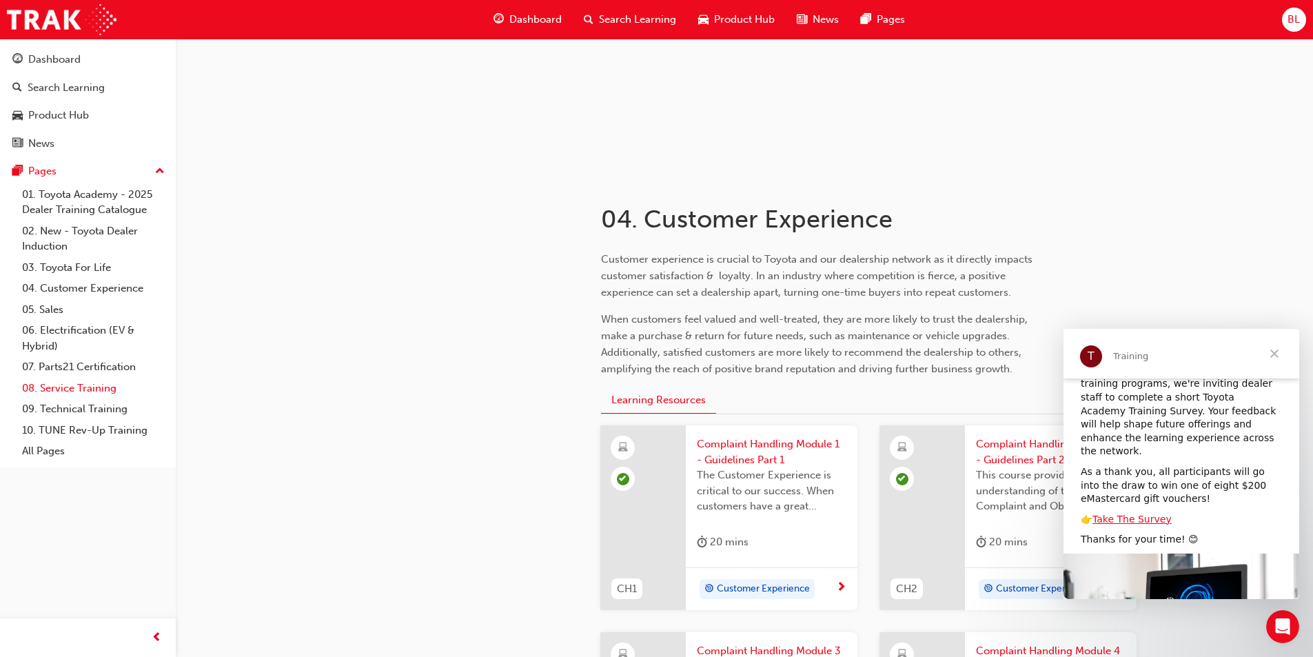
click at [113, 385] on link "08. Service Training" at bounding box center [94, 388] width 154 height 21
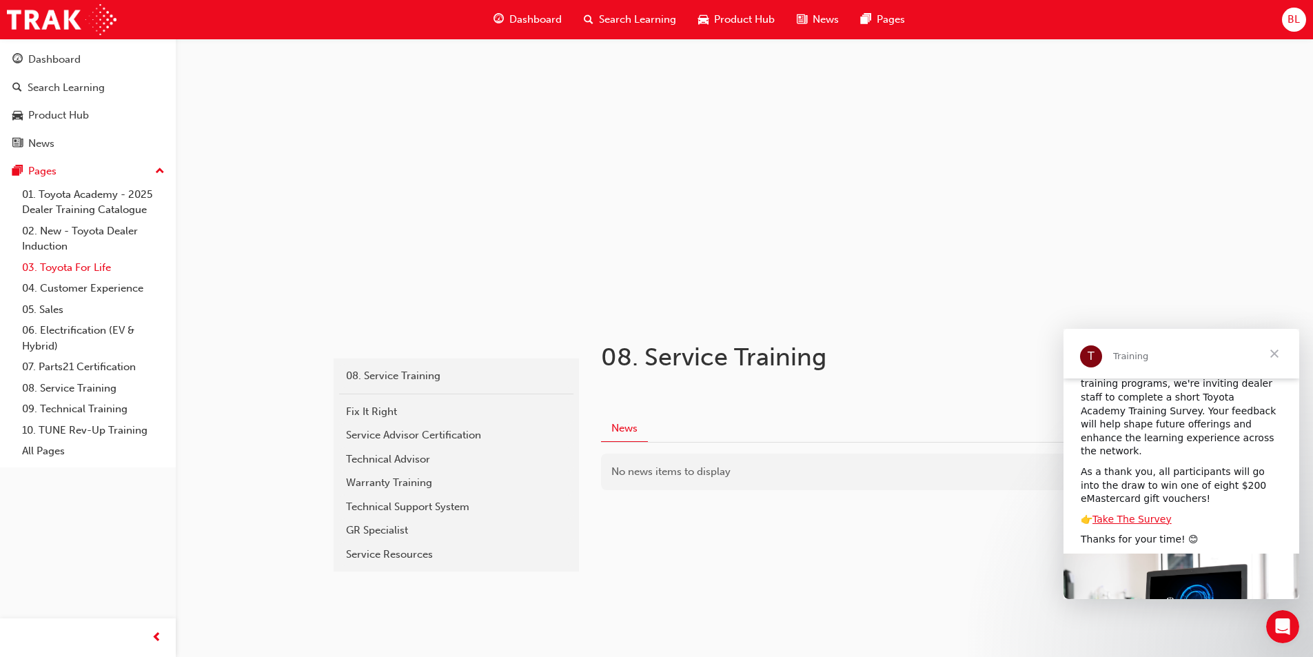
click at [105, 266] on link "03. Toyota For Life" at bounding box center [94, 267] width 154 height 21
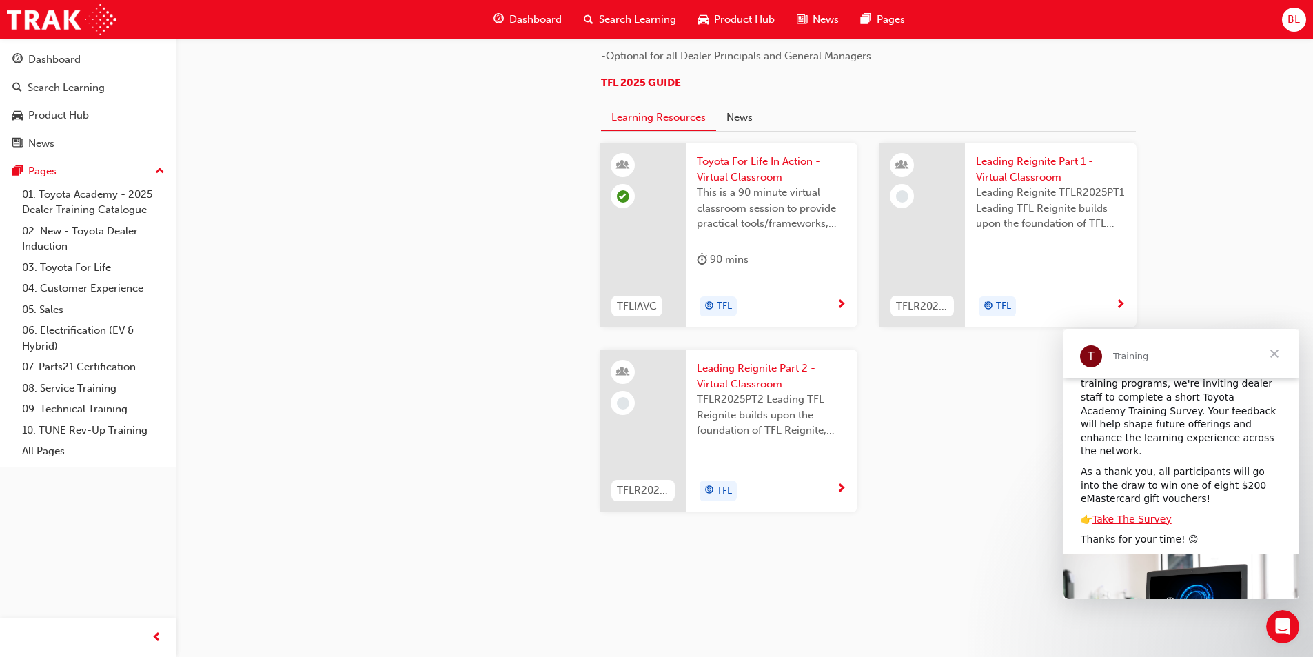
scroll to position [1092, 0]
click at [660, 355] on span "Close" at bounding box center [1274, 354] width 50 height 50
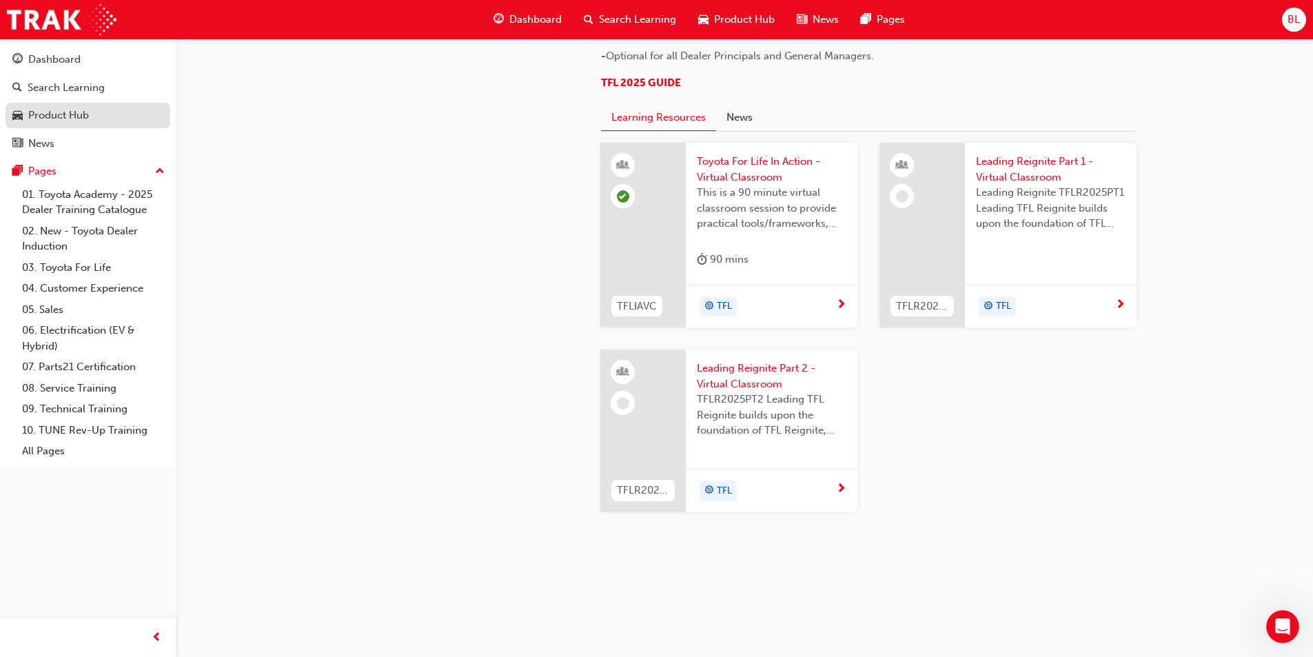
click at [72, 114] on div "Product Hub" at bounding box center [58, 116] width 61 height 16
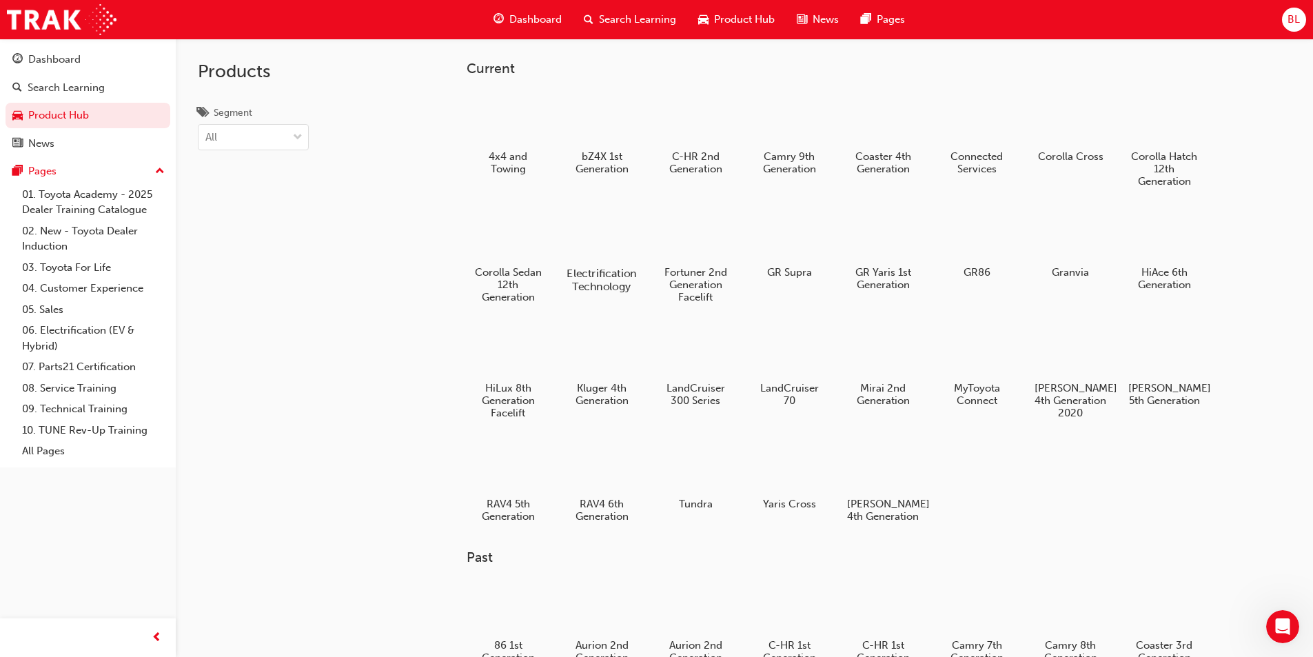
click at [615, 267] on h5 "Electrification Technology" at bounding box center [601, 280] width 76 height 26
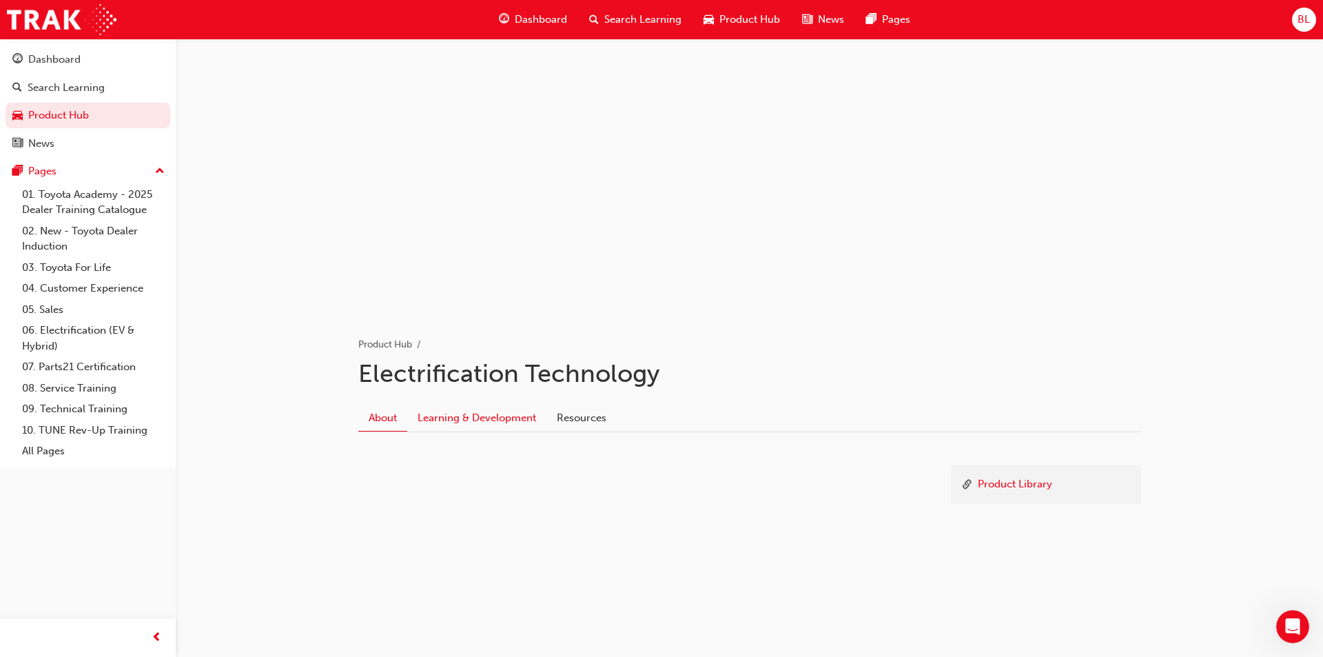
click at [539, 416] on link "Learning & Development" at bounding box center [476, 418] width 139 height 26
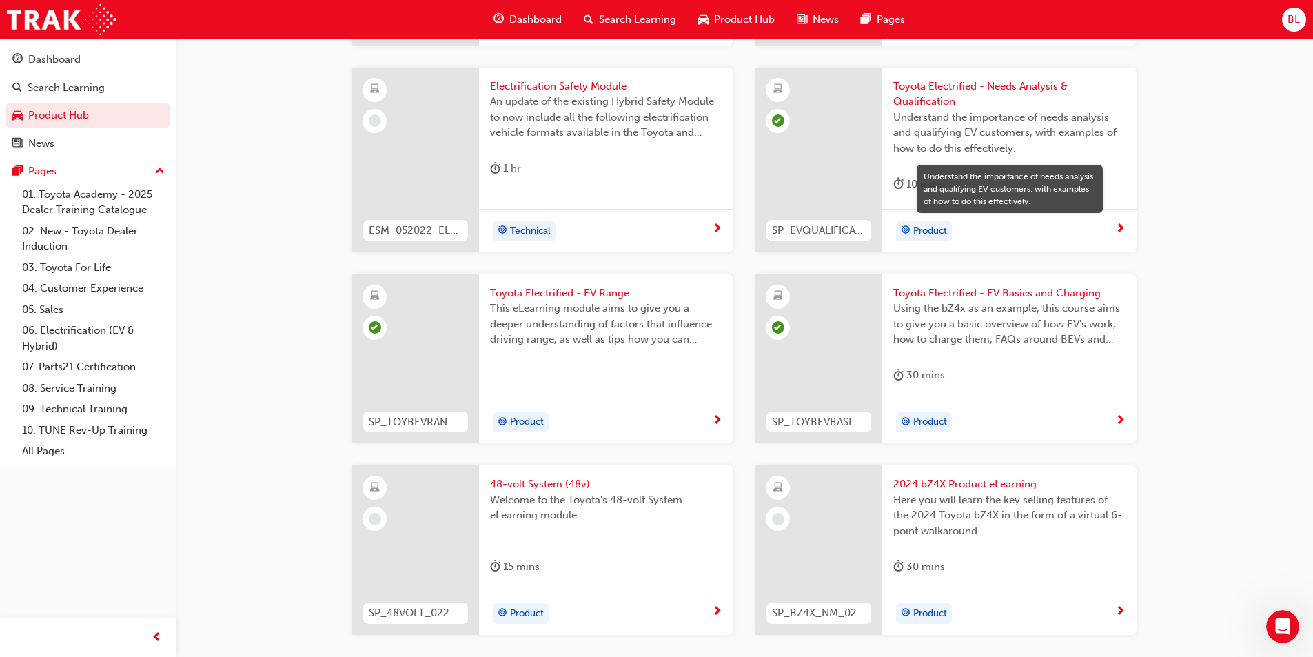
scroll to position [827, 0]
